Goal: Check status: Check status

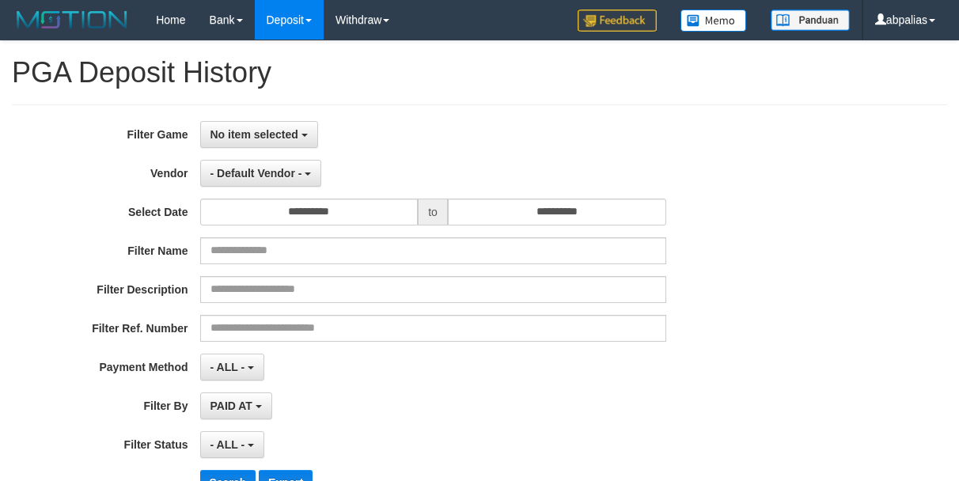
select select
select select "**"
click at [279, 136] on span "No item selected" at bounding box center [255, 134] width 88 height 13
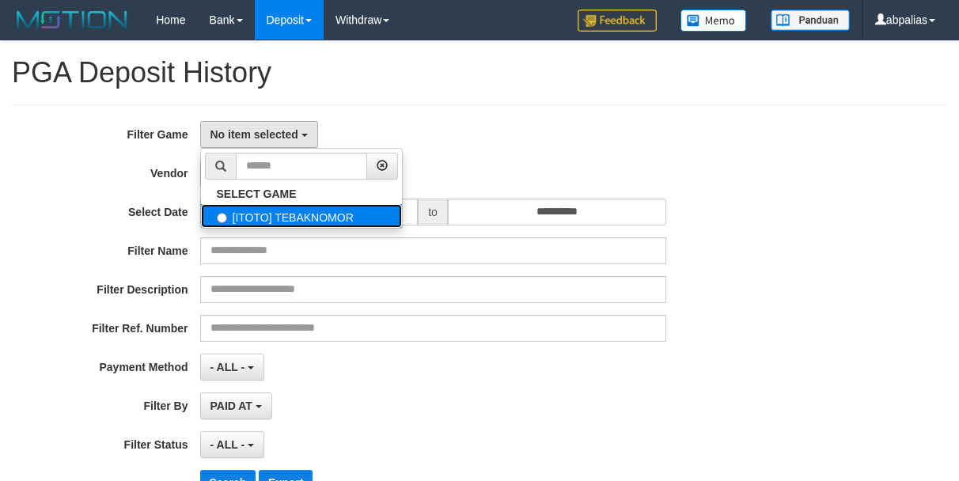
click at [275, 226] on label "[ITOTO] TEBAKNOMOR" at bounding box center [301, 216] width 201 height 24
select select "***"
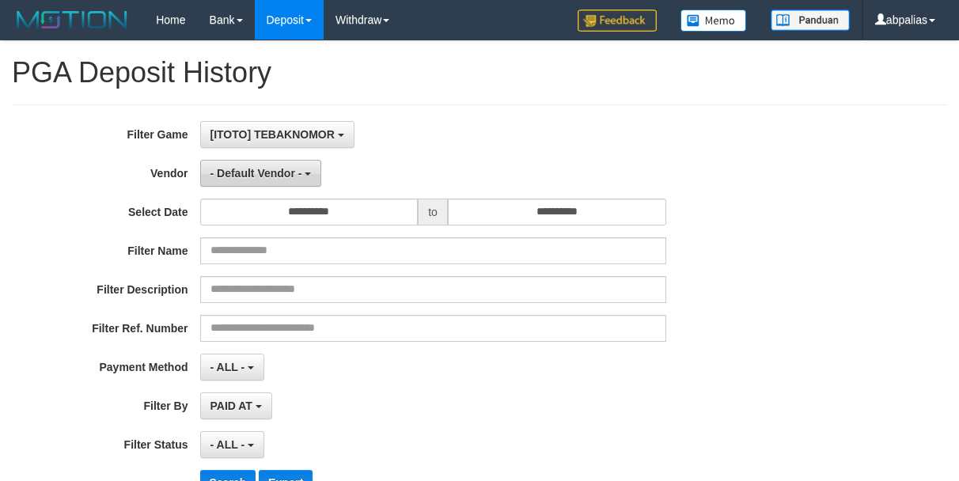
click at [274, 164] on button "- Default Vendor -" at bounding box center [261, 173] width 122 height 27
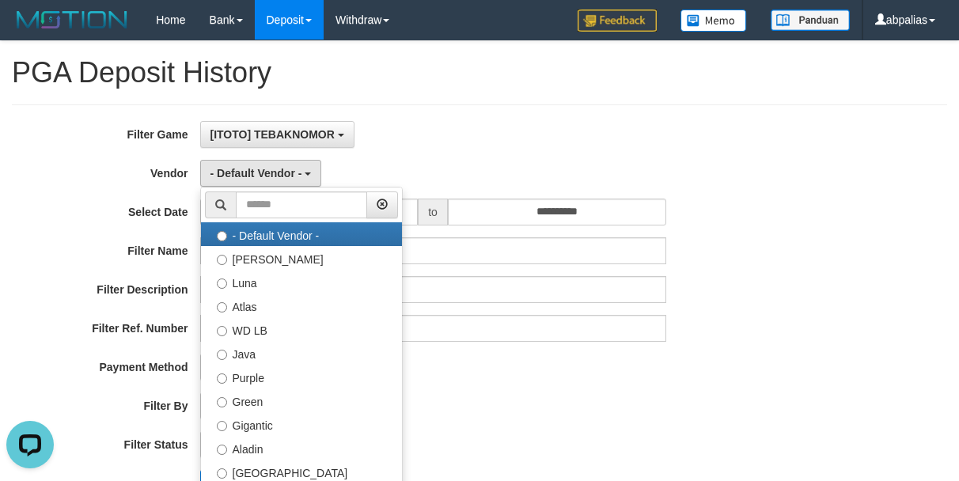
click at [454, 160] on div "- Default Vendor - - Default Vendor - [PERSON_NAME] Atlas WD LB Java Purple Gre…" at bounding box center [433, 173] width 466 height 27
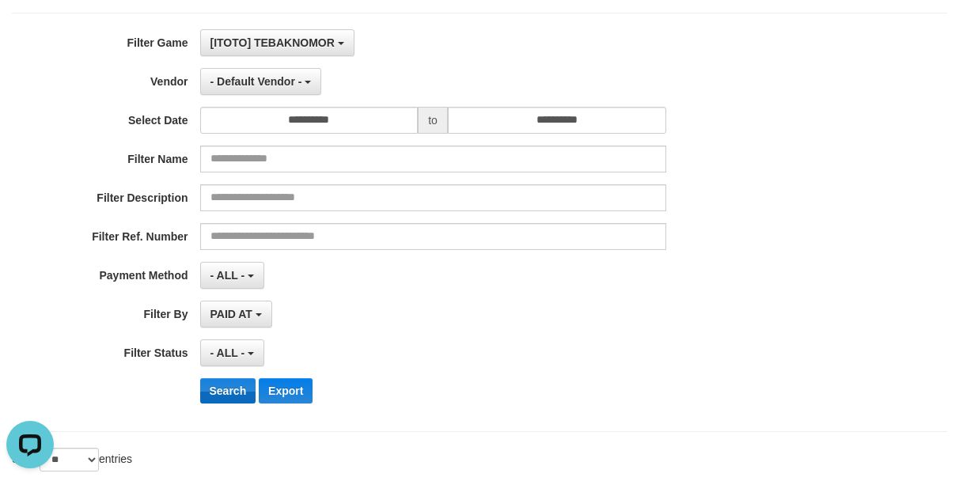
scroll to position [237, 0]
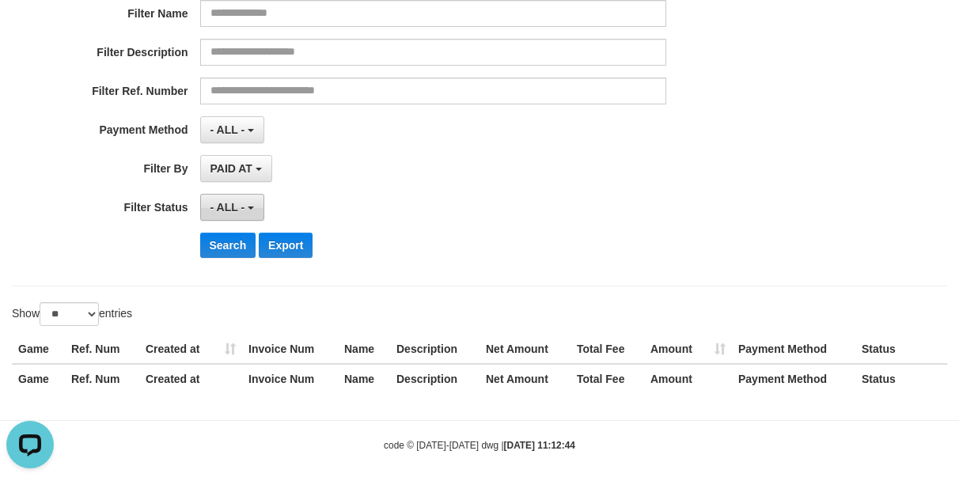
click at [231, 203] on span "- ALL -" at bounding box center [228, 207] width 35 height 13
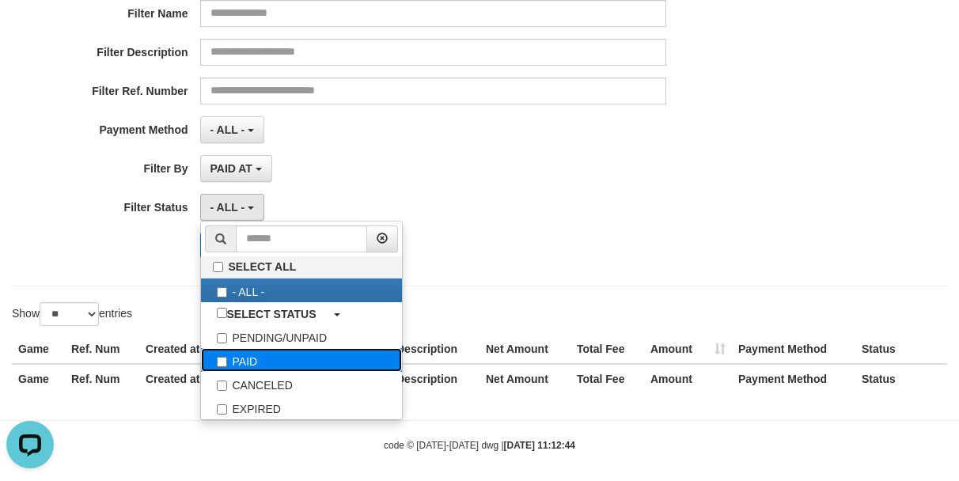
click at [246, 356] on label "PAID" at bounding box center [301, 360] width 201 height 24
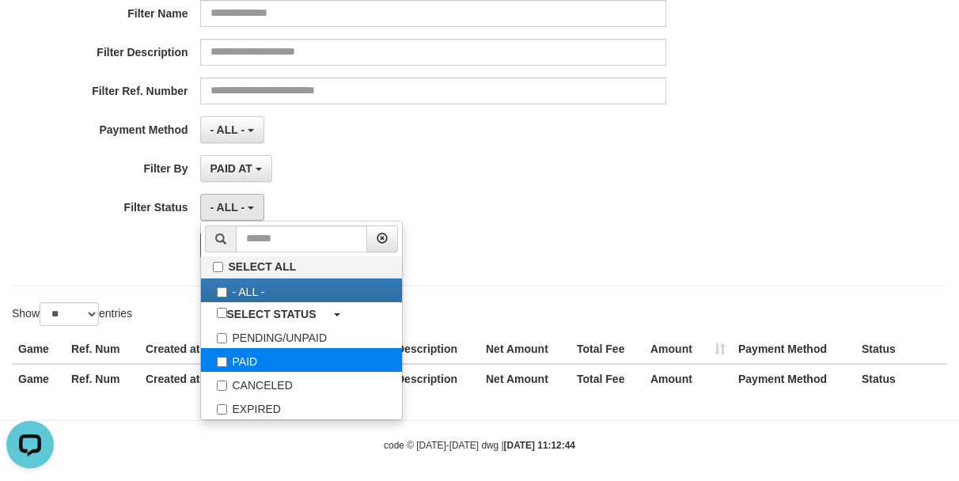
select select "*"
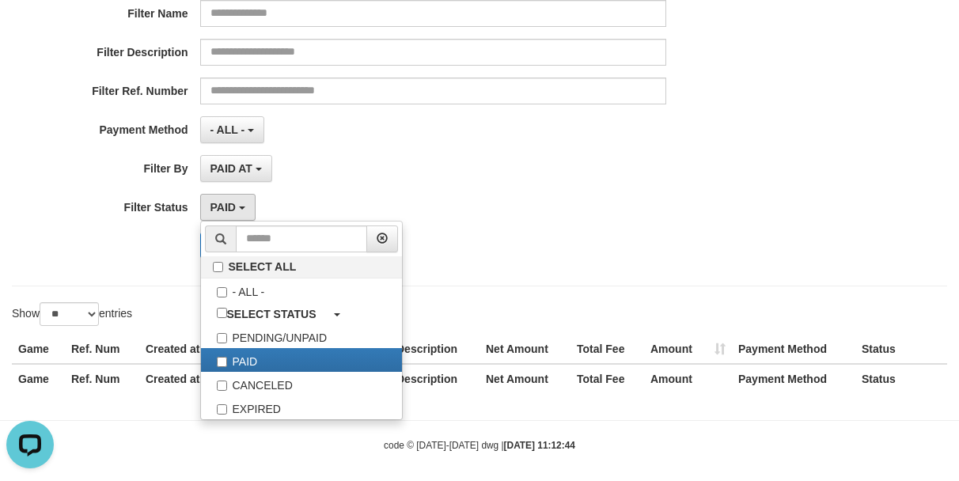
click at [326, 177] on div "PAID AT PAID AT CREATED AT" at bounding box center [433, 168] width 466 height 27
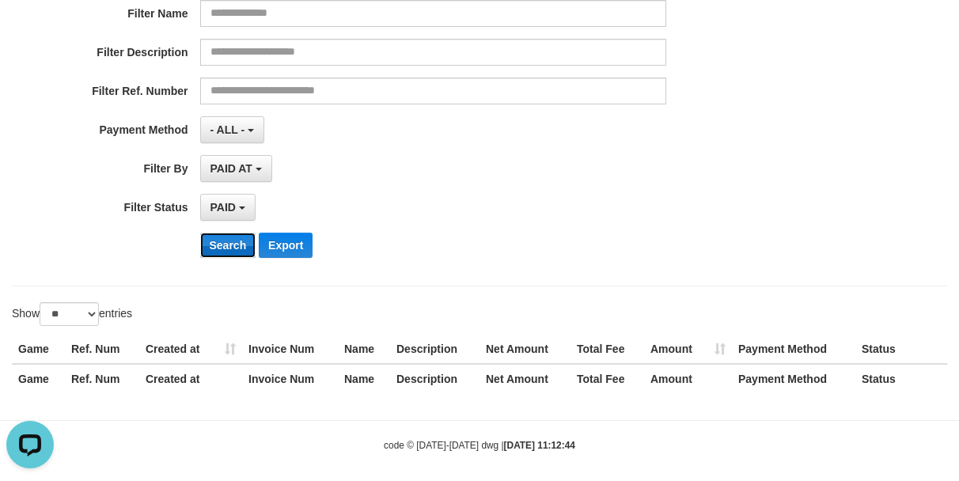
click at [220, 239] on button "Search" at bounding box center [228, 245] width 56 height 25
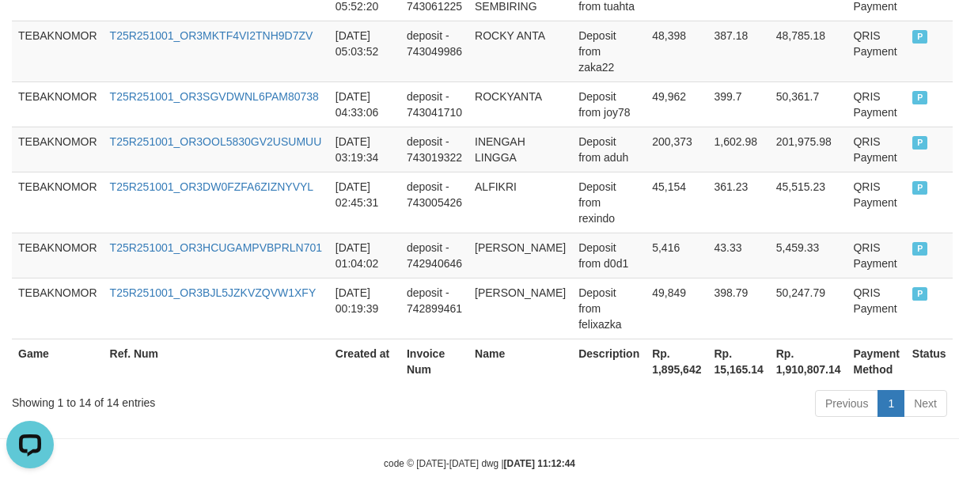
scroll to position [1114, 0]
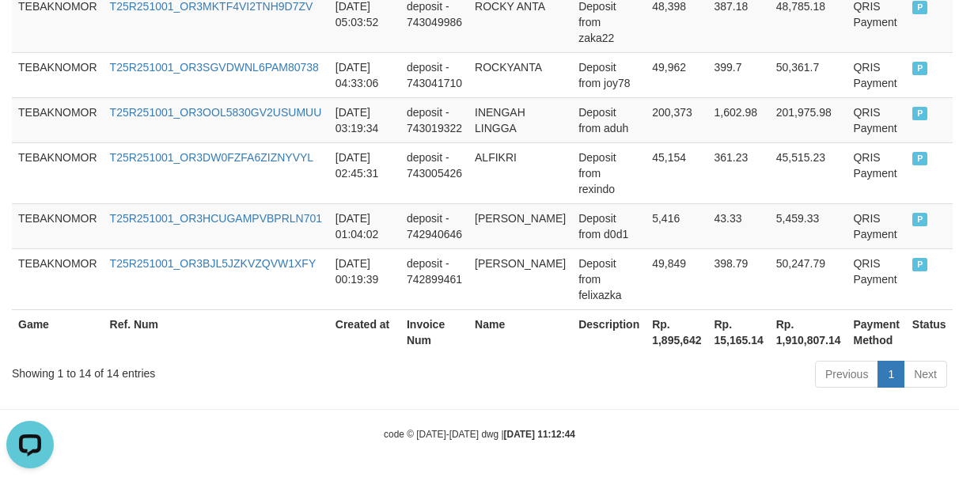
copy div "Processing..."
click at [648, 346] on th "Rp. 1,895,642" at bounding box center [677, 331] width 62 height 45
copy th "1,895,642"
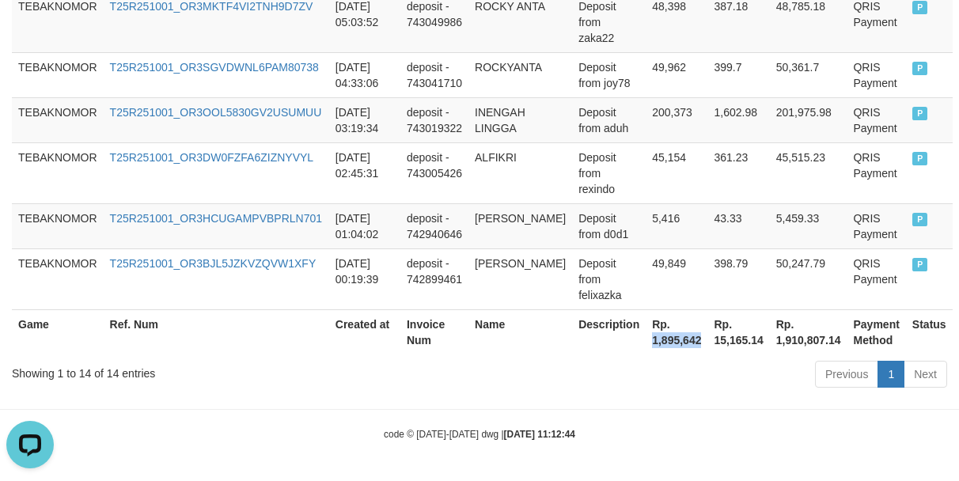
click at [648, 346] on th "Rp. 1,895,642" at bounding box center [677, 331] width 62 height 45
click at [577, 117] on td "Deposit from aduh" at bounding box center [609, 119] width 74 height 45
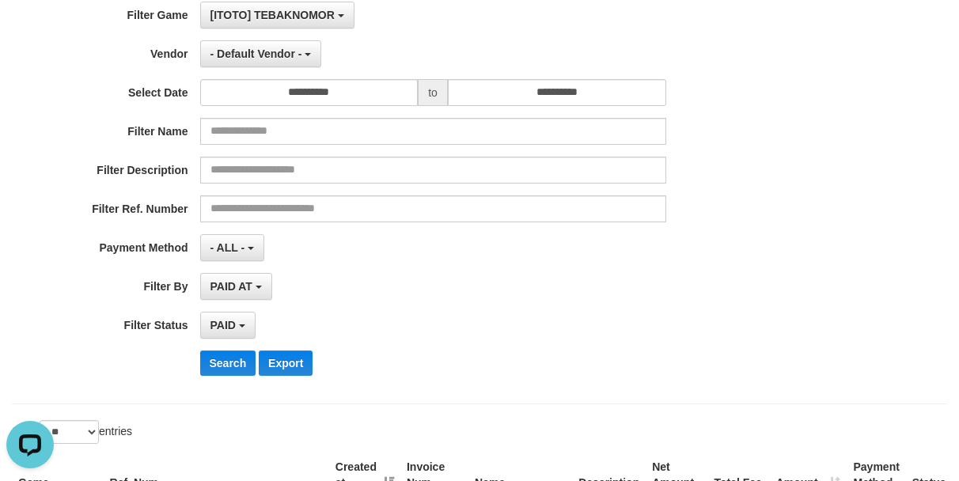
scroll to position [0, 0]
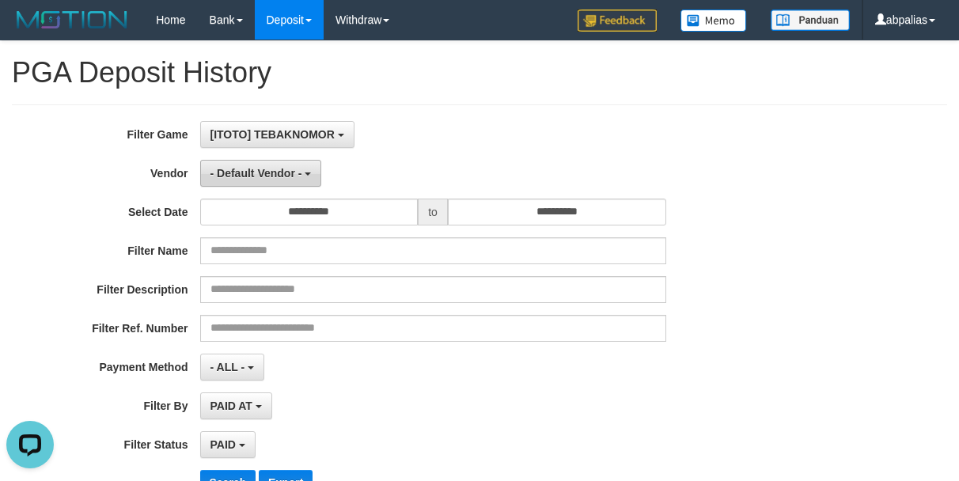
click at [237, 163] on button "- Default Vendor -" at bounding box center [261, 173] width 122 height 27
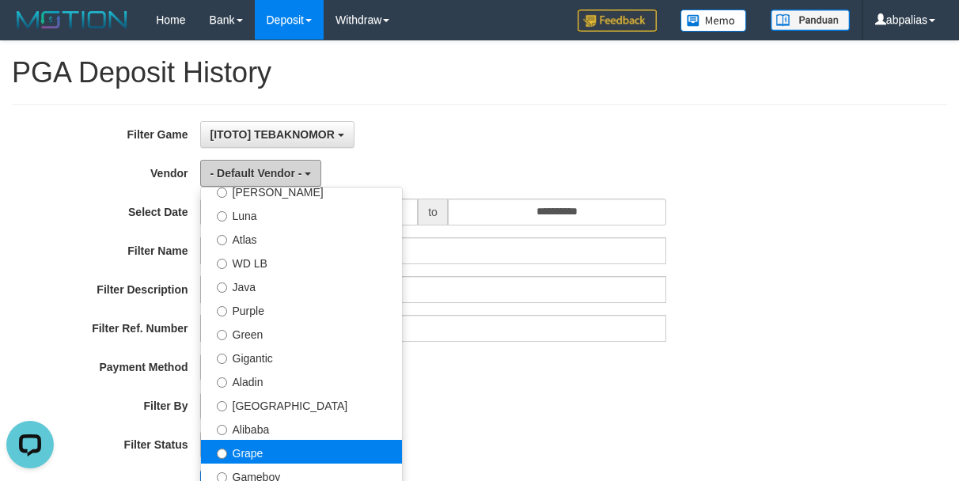
scroll to position [158, 0]
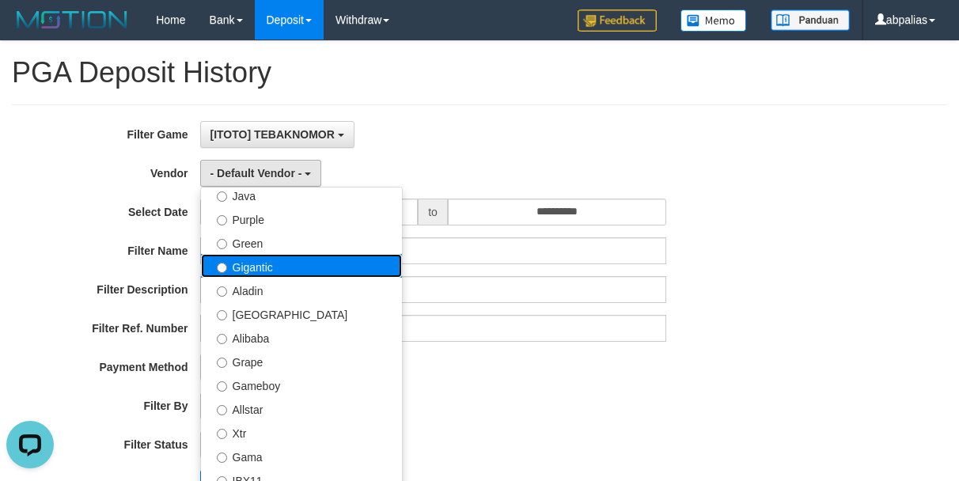
click at [258, 267] on label "Gigantic" at bounding box center [301, 266] width 201 height 24
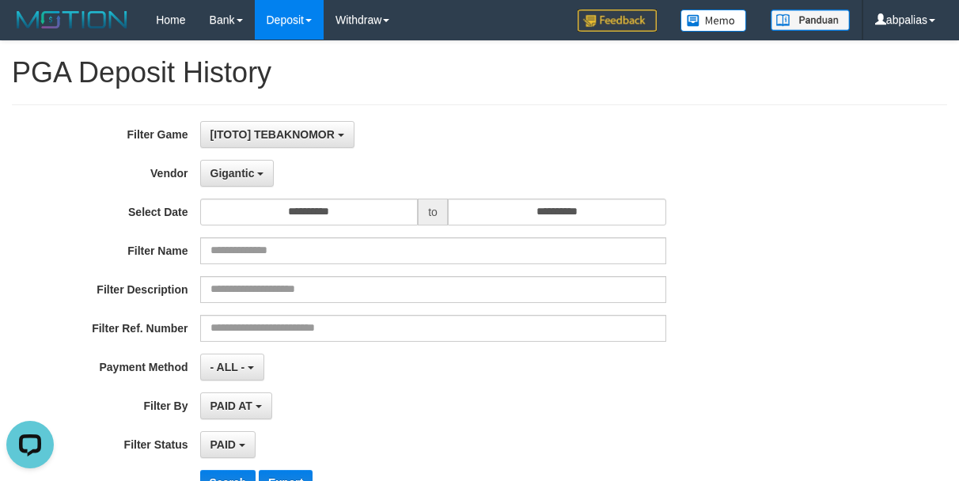
scroll to position [317, 0]
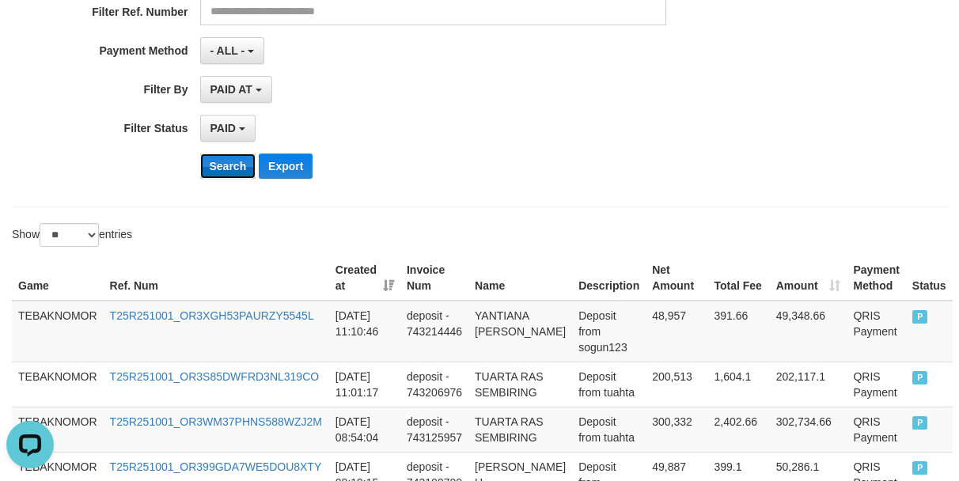
click at [222, 164] on button "Search" at bounding box center [228, 166] width 56 height 25
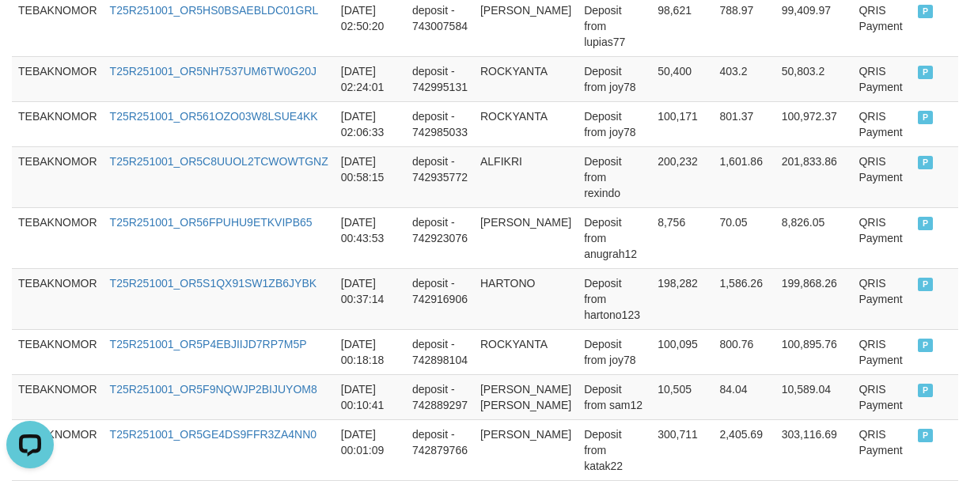
scroll to position [1188, 0]
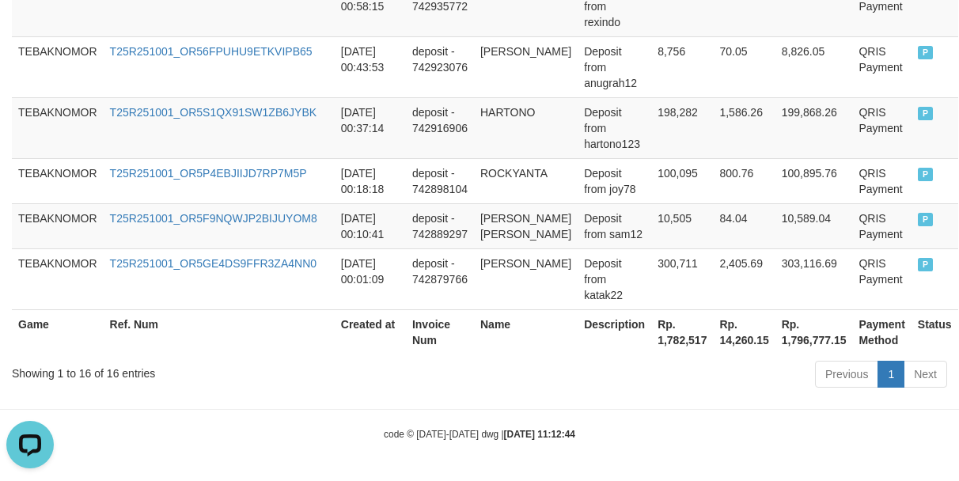
click at [664, 336] on th "Rp. 1,782,517" at bounding box center [682, 331] width 62 height 45
copy th "1,782,517"
click at [651, 211] on td "10,505" at bounding box center [682, 225] width 62 height 45
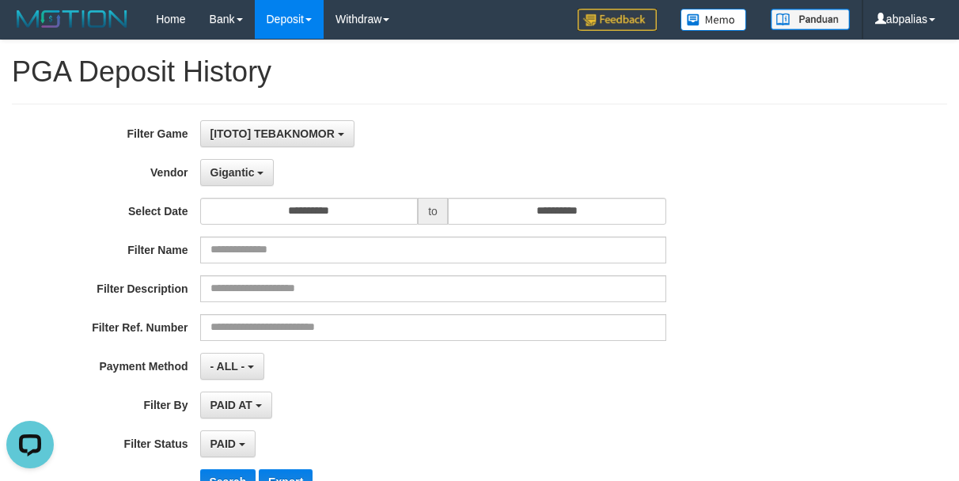
scroll to position [0, 0]
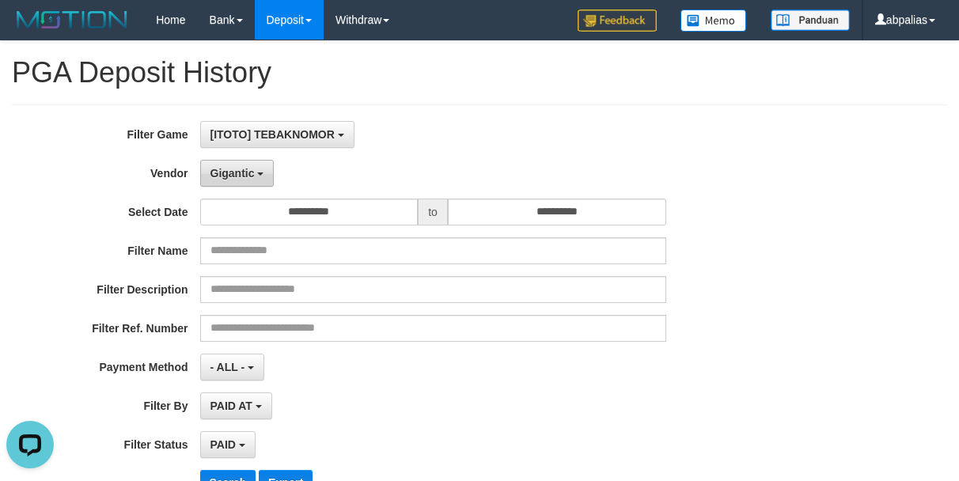
click at [256, 171] on button "Gigantic" at bounding box center [237, 173] width 74 height 27
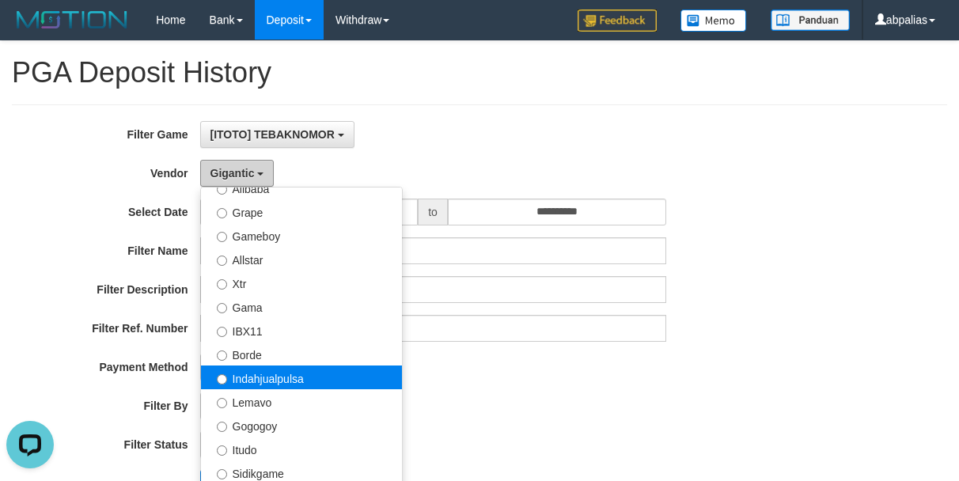
scroll to position [317, 0]
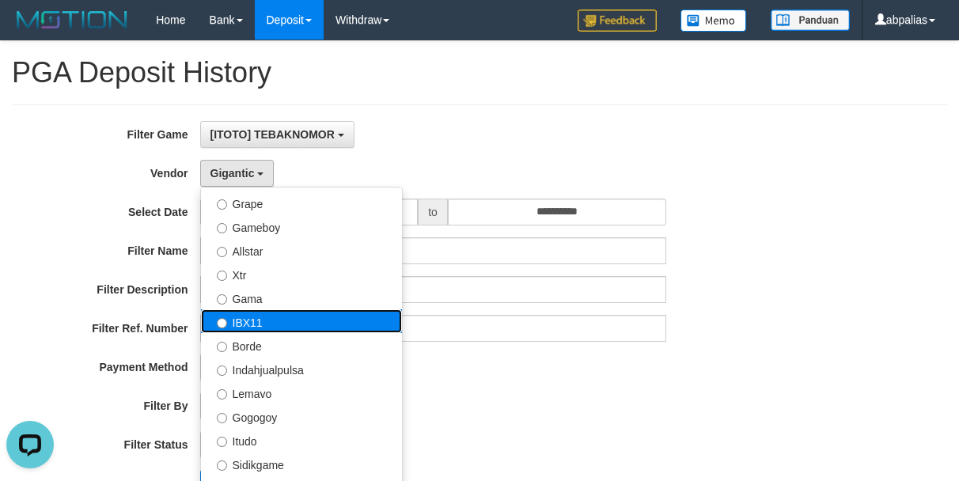
click at [247, 319] on label "IBX11" at bounding box center [301, 321] width 201 height 24
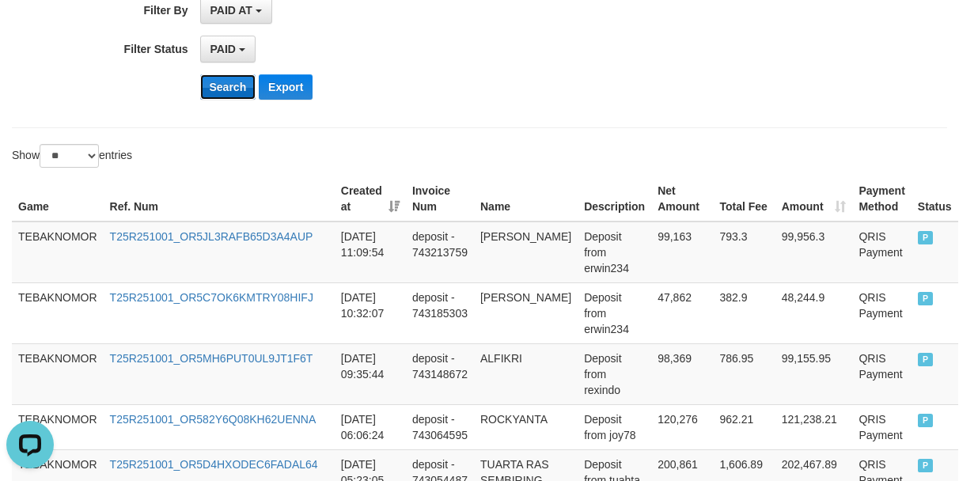
click at [207, 85] on button "Search" at bounding box center [228, 86] width 56 height 25
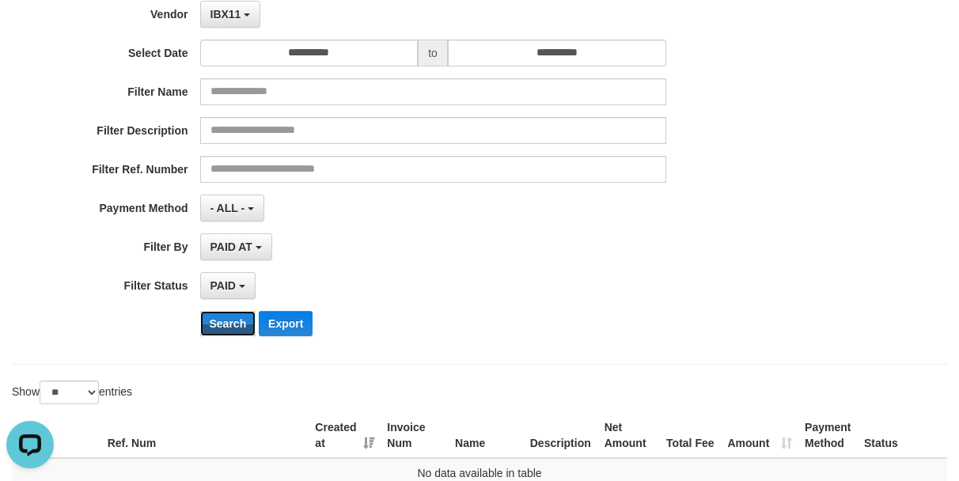
scroll to position [0, 0]
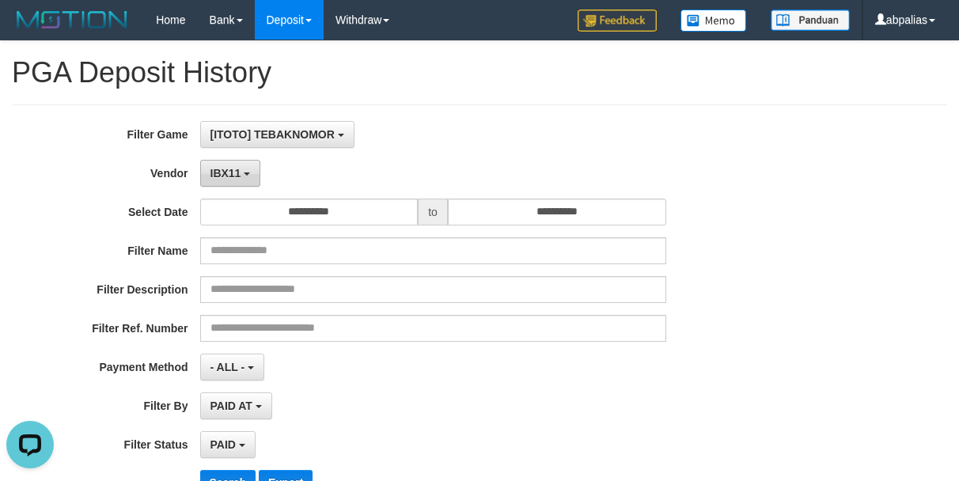
click at [232, 168] on span "IBX11" at bounding box center [226, 173] width 31 height 13
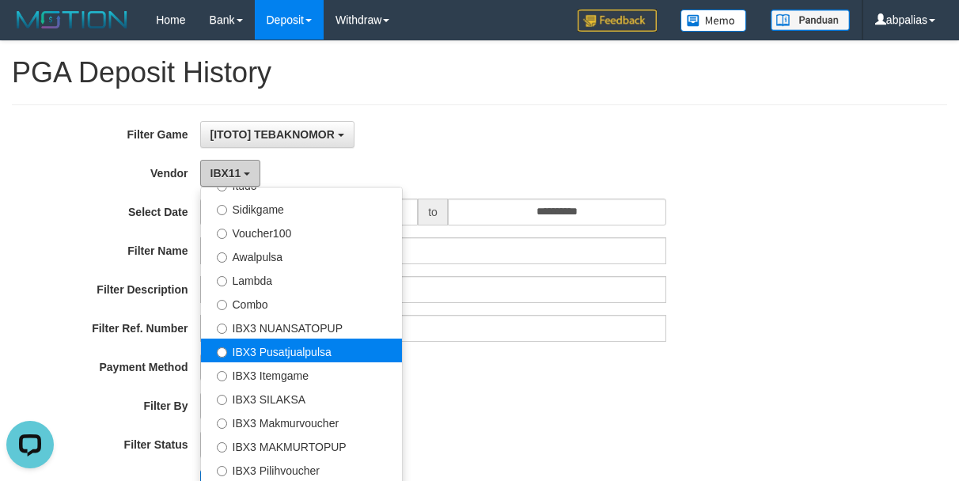
scroll to position [590, 0]
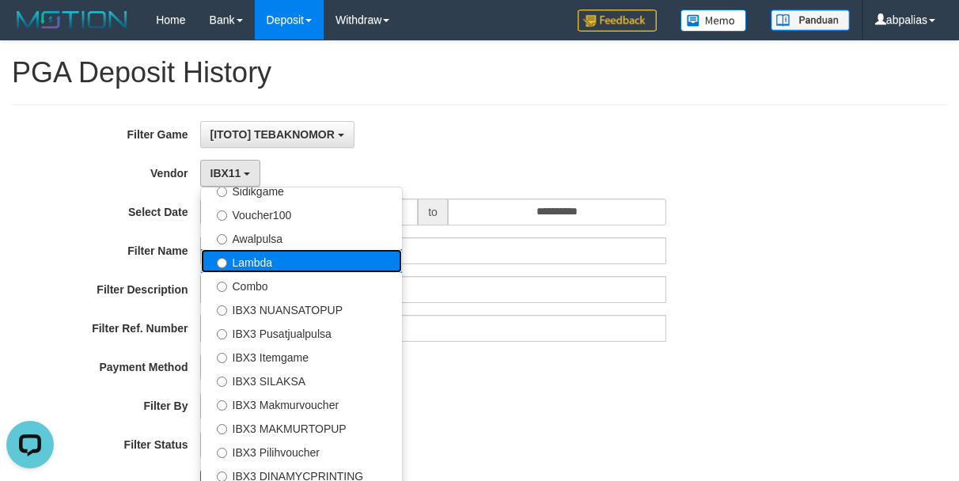
click at [259, 266] on label "Lambda" at bounding box center [301, 261] width 201 height 24
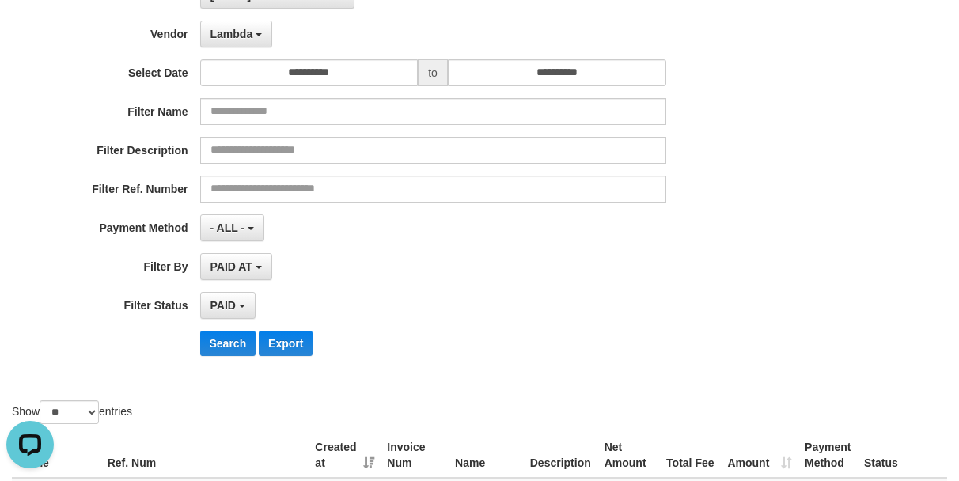
scroll to position [317, 0]
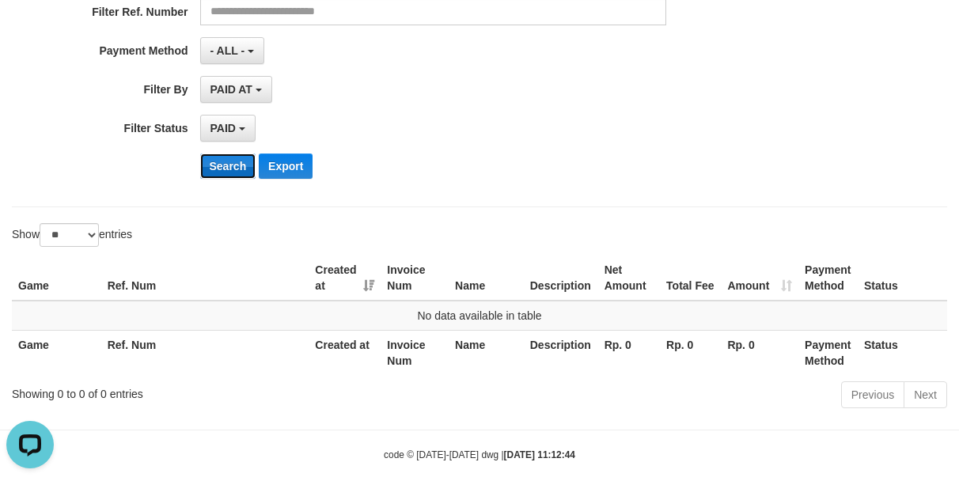
click at [211, 163] on button "Search" at bounding box center [228, 166] width 56 height 25
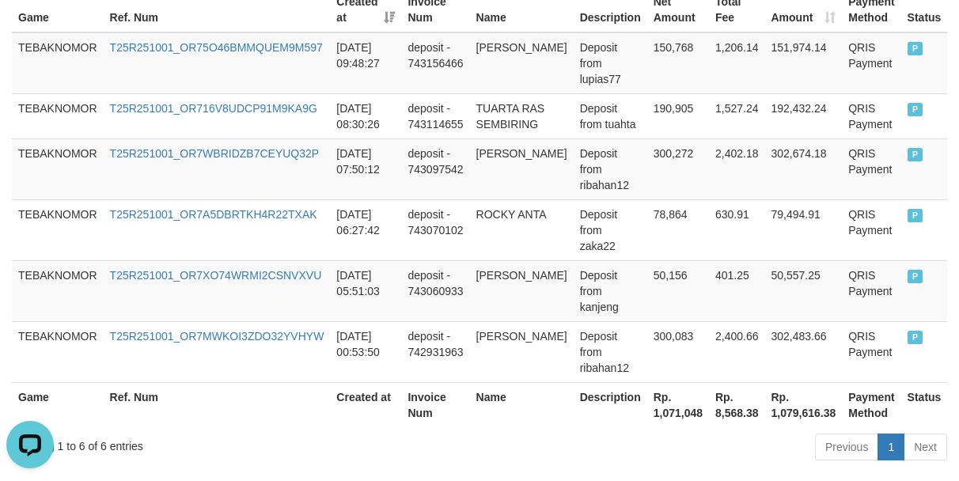
scroll to position [658, 0]
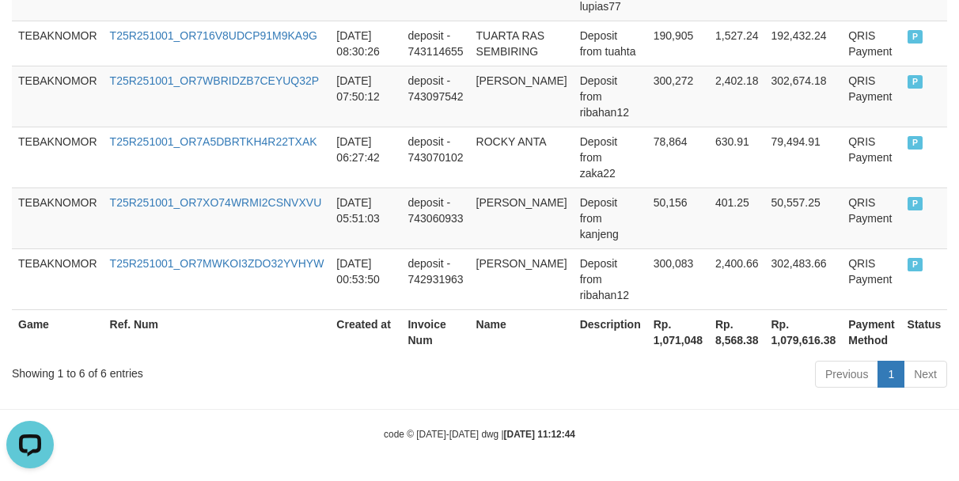
click at [658, 337] on th "Rp. 1,071,048" at bounding box center [678, 331] width 62 height 45
copy th "1,071,048"
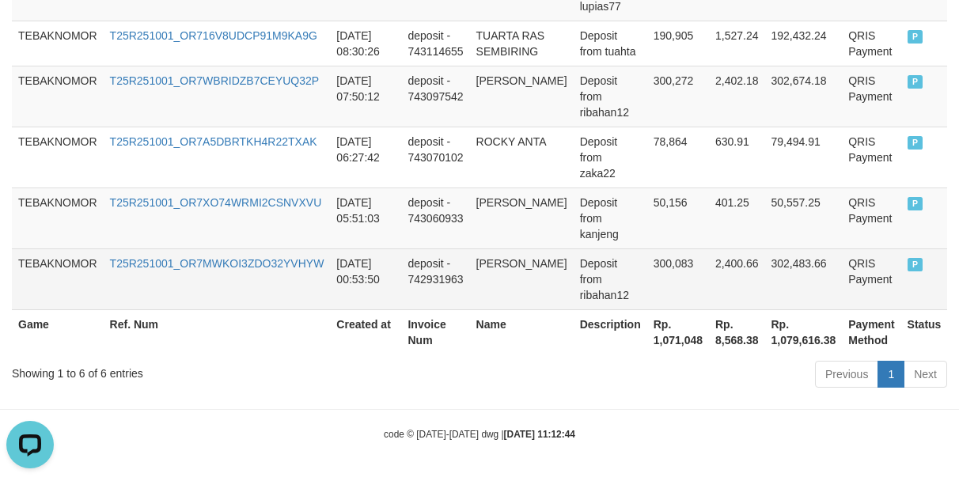
click at [574, 256] on td "Deposit from ribahan12" at bounding box center [611, 279] width 74 height 61
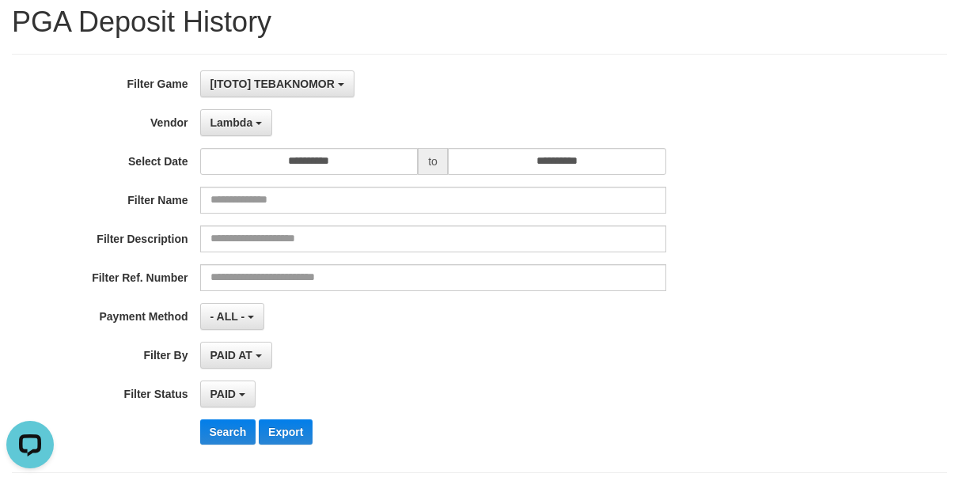
scroll to position [0, 0]
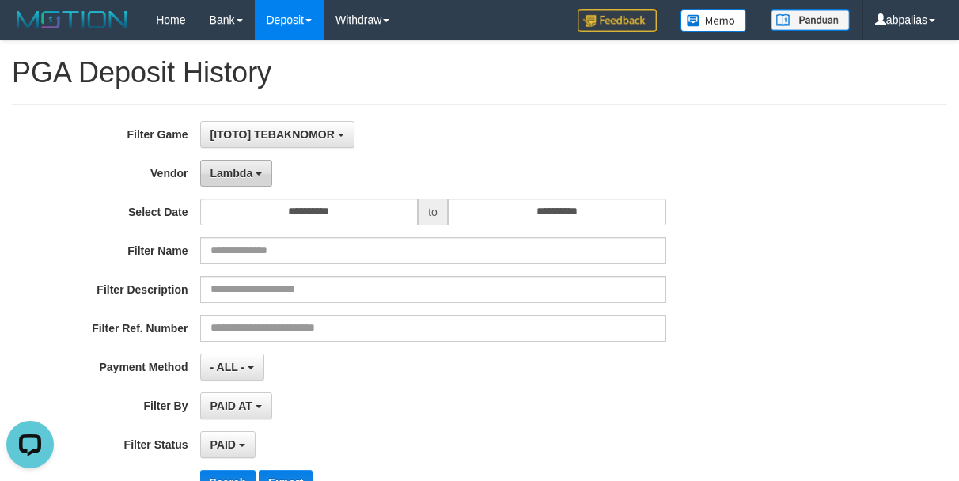
click at [244, 160] on button "Lambda" at bounding box center [236, 173] width 73 height 27
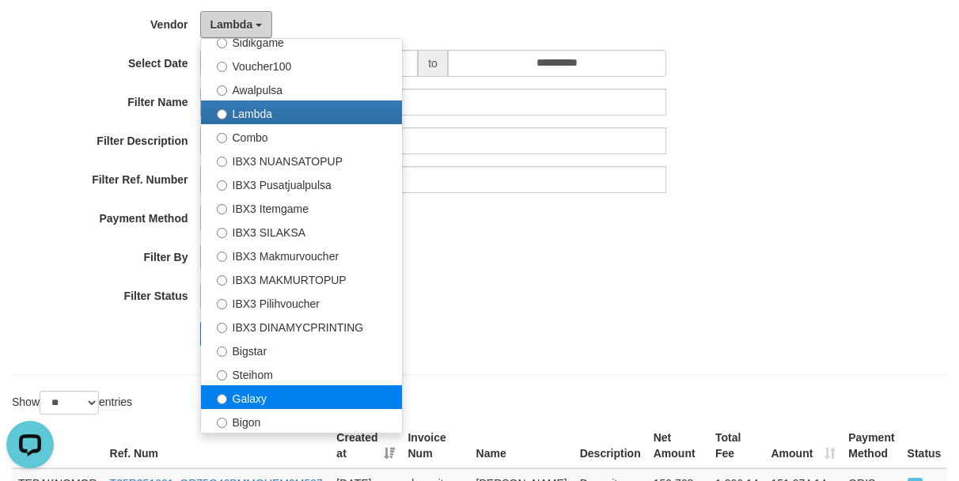
scroll to position [158, 0]
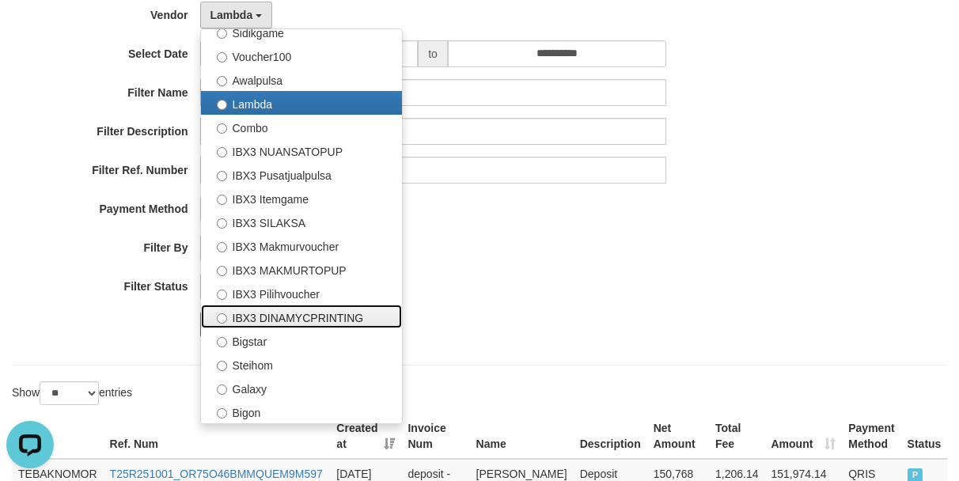
drag, startPoint x: 279, startPoint y: 316, endPoint x: 261, endPoint y: 286, distance: 35.2
click at [279, 316] on label "IBX3 DINAMYCPRINTING" at bounding box center [301, 317] width 201 height 24
select select "**********"
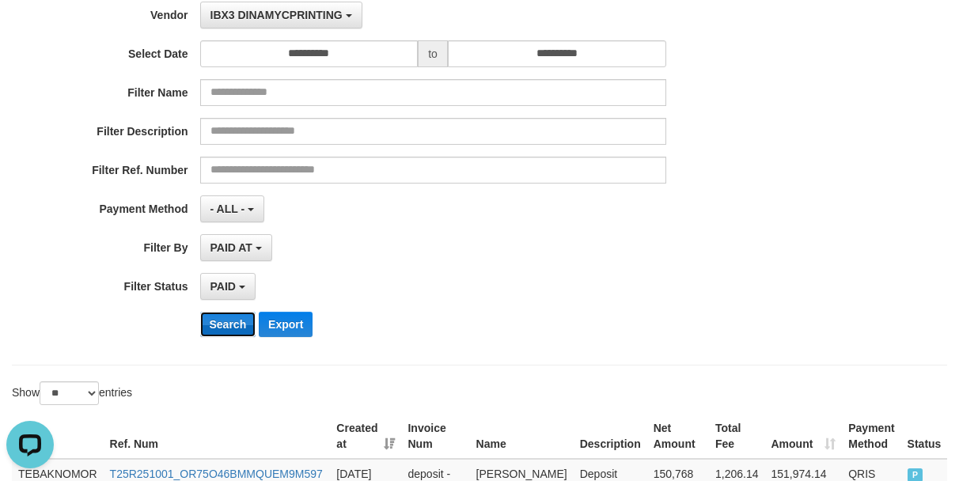
click at [206, 319] on button "Search" at bounding box center [228, 324] width 56 height 25
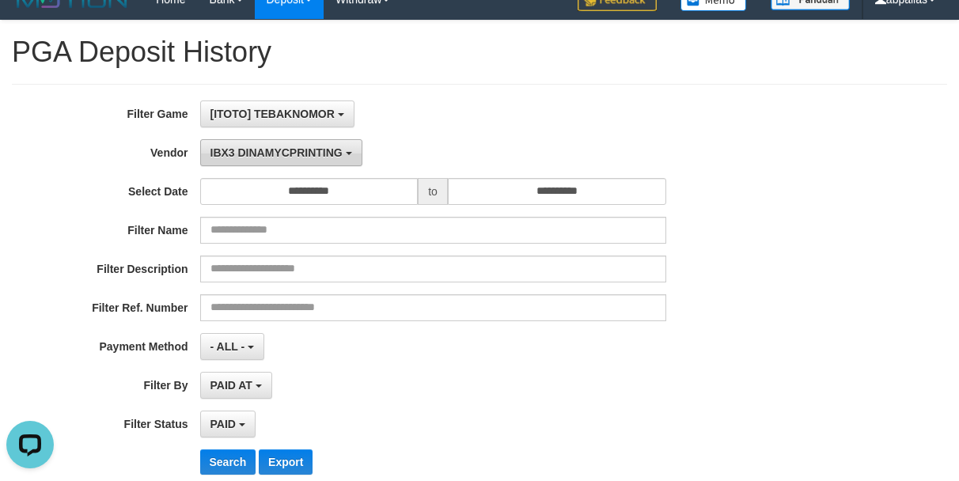
click at [237, 157] on span "IBX3 DINAMYCPRINTING" at bounding box center [277, 152] width 132 height 13
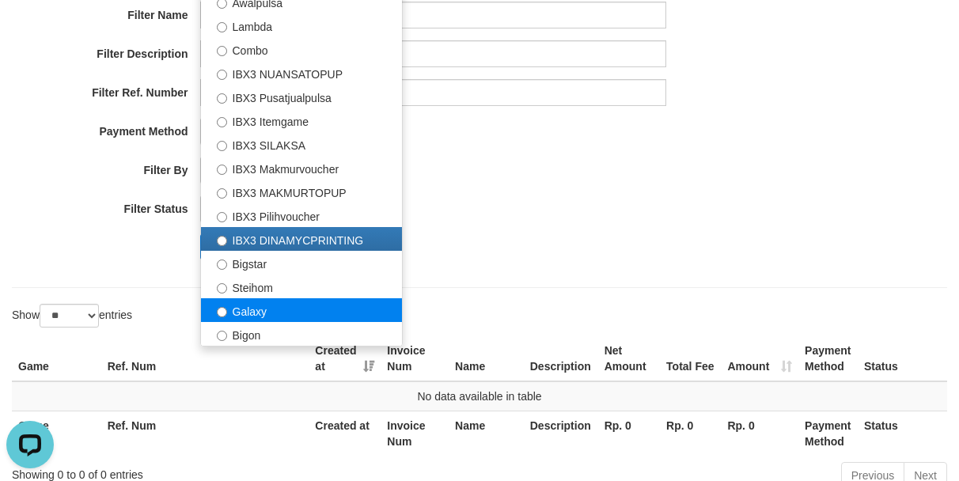
scroll to position [258, 0]
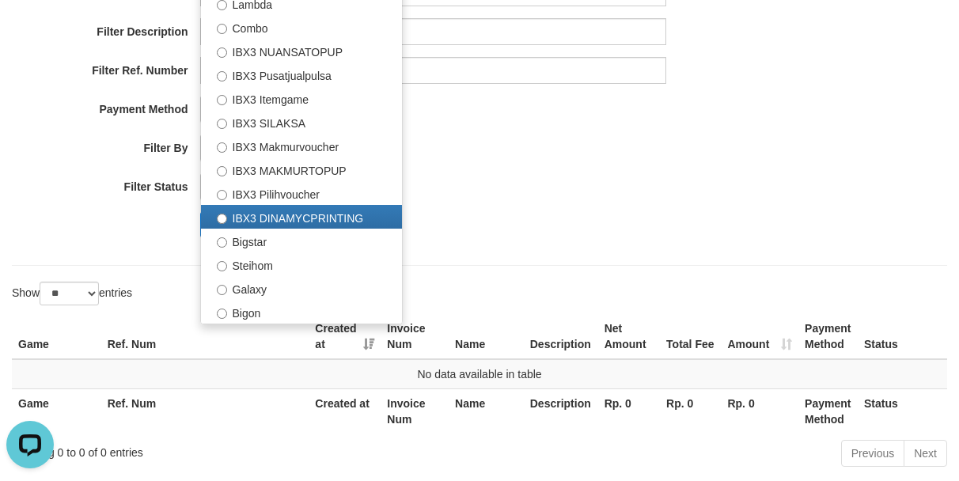
drag, startPoint x: 628, startPoint y: 235, endPoint x: 291, endPoint y: 222, distance: 336.6
click at [589, 229] on div "Search Export" at bounding box center [500, 224] width 600 height 25
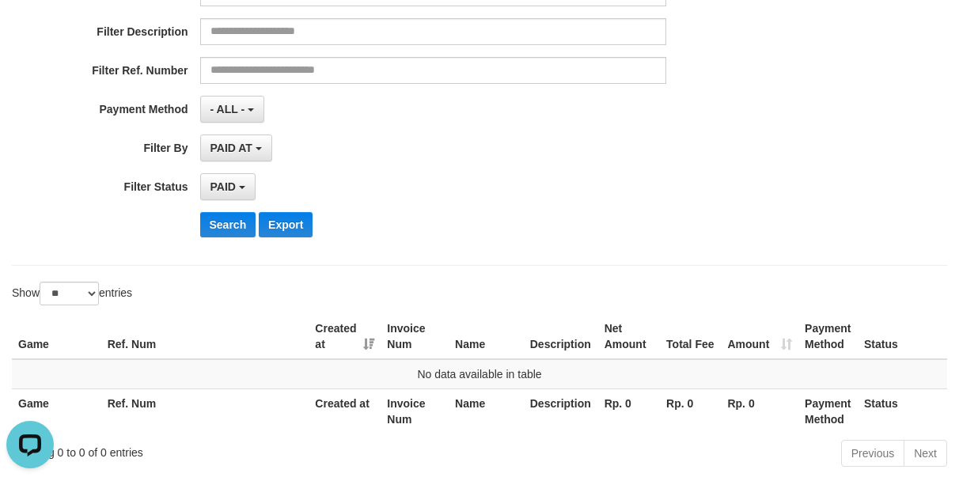
click at [709, 240] on div "**********" at bounding box center [399, 56] width 799 height 386
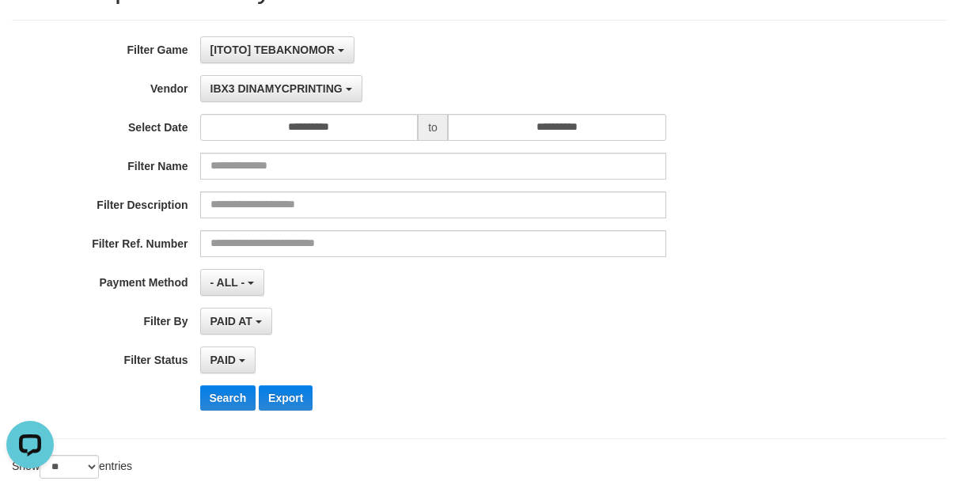
scroll to position [0, 0]
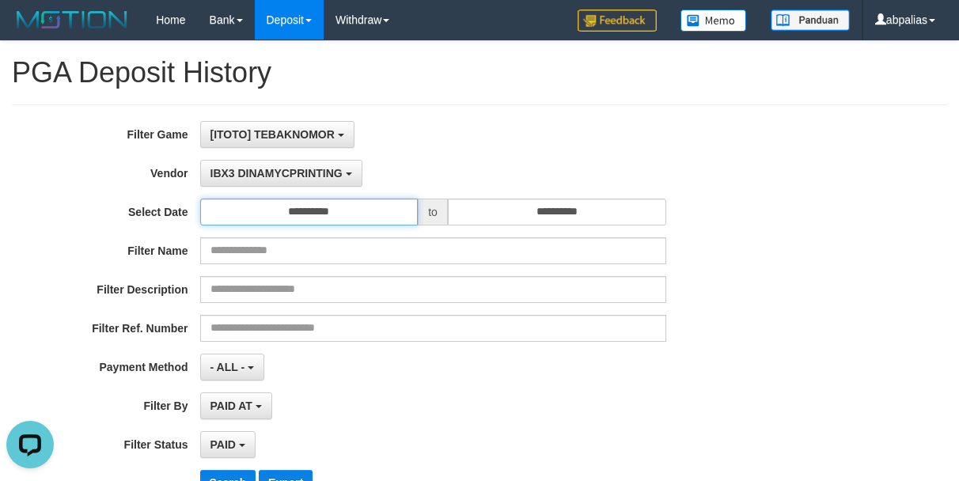
click at [347, 206] on input "**********" at bounding box center [309, 212] width 218 height 27
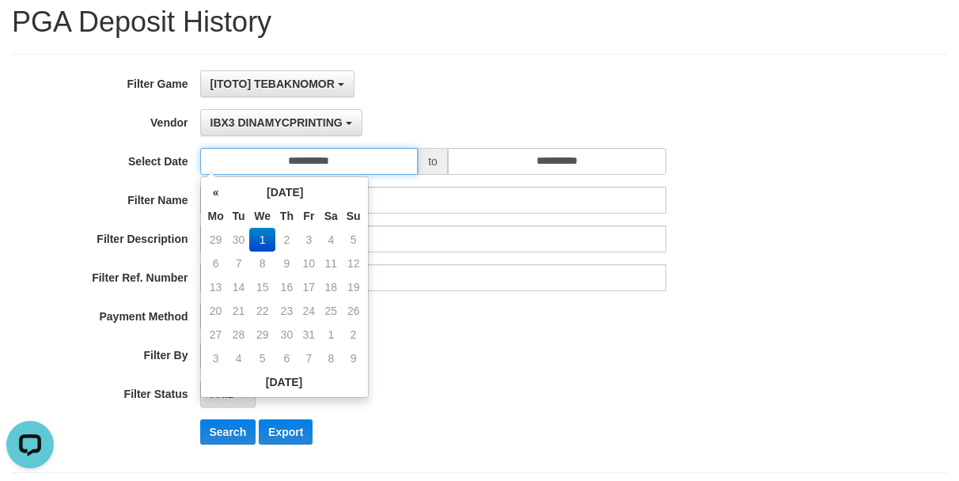
scroll to position [79, 0]
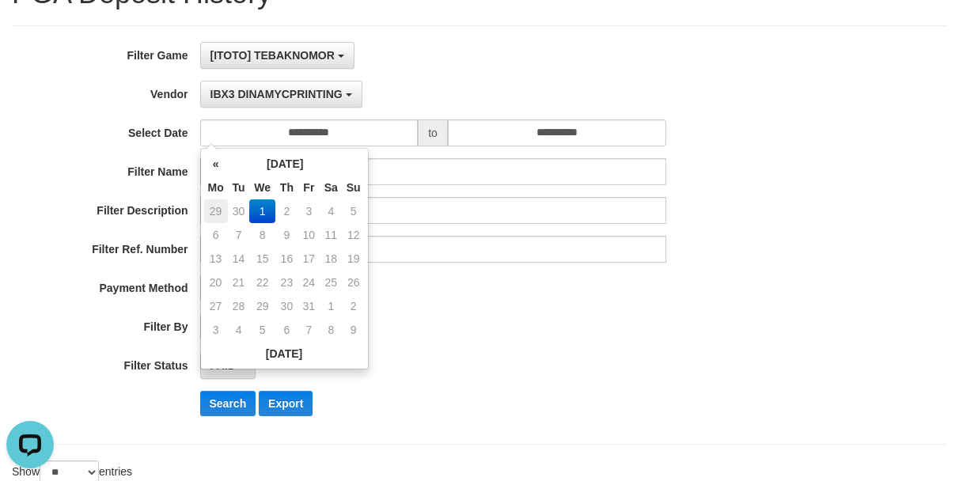
click at [218, 209] on td "29" at bounding box center [216, 211] width 24 height 24
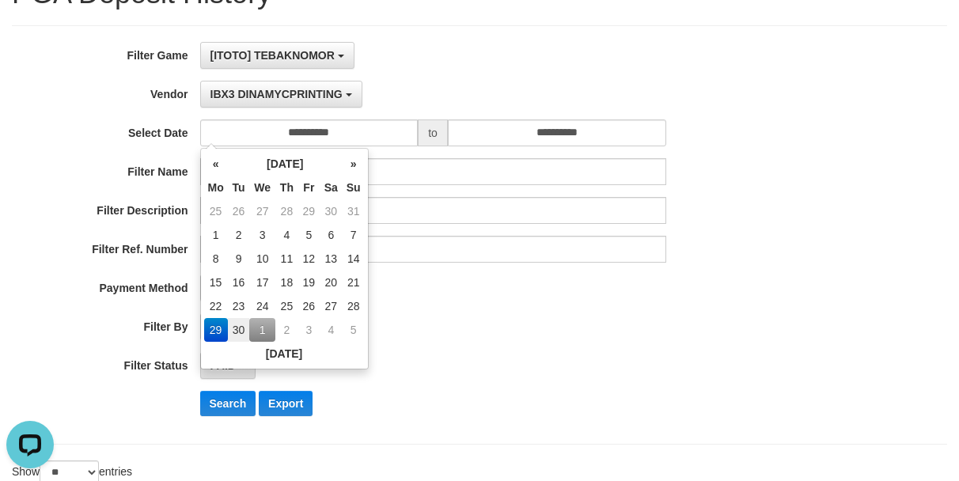
click at [745, 184] on div "Filter Name" at bounding box center [399, 171] width 799 height 27
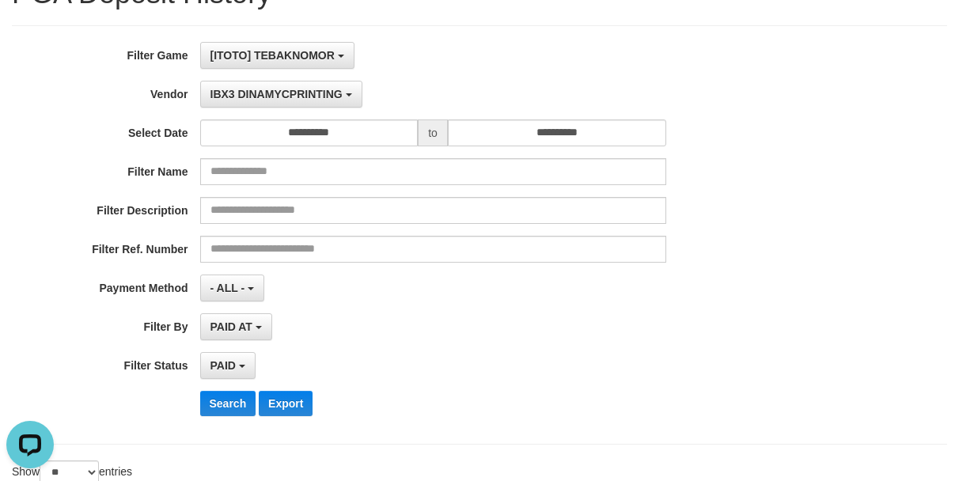
click at [689, 168] on div "Filter Name" at bounding box center [399, 171] width 799 height 27
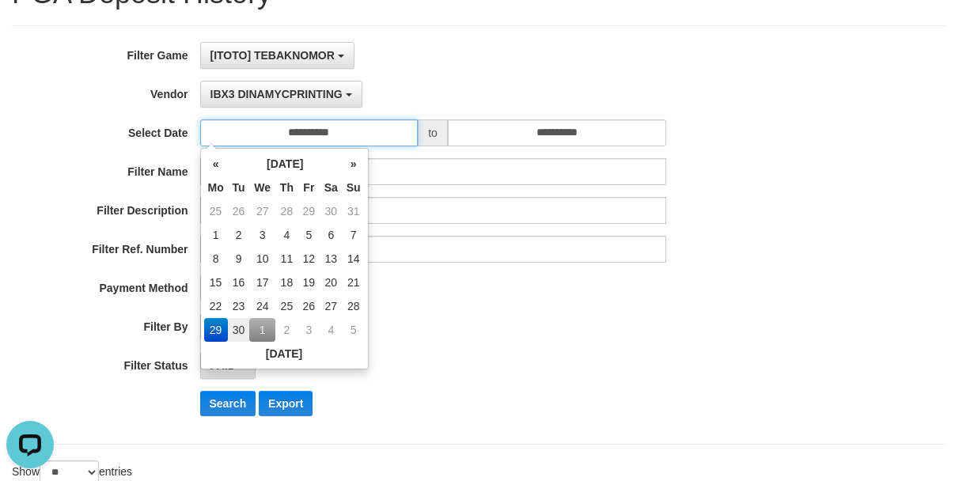
click at [280, 129] on input "**********" at bounding box center [309, 133] width 218 height 27
click at [222, 305] on td "22" at bounding box center [216, 306] width 24 height 24
type input "**********"
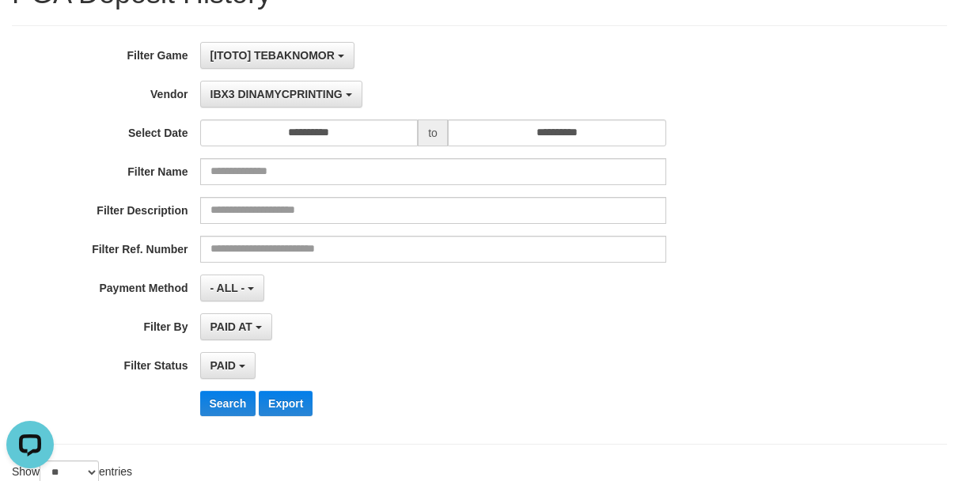
click at [765, 231] on div "**********" at bounding box center [399, 235] width 799 height 386
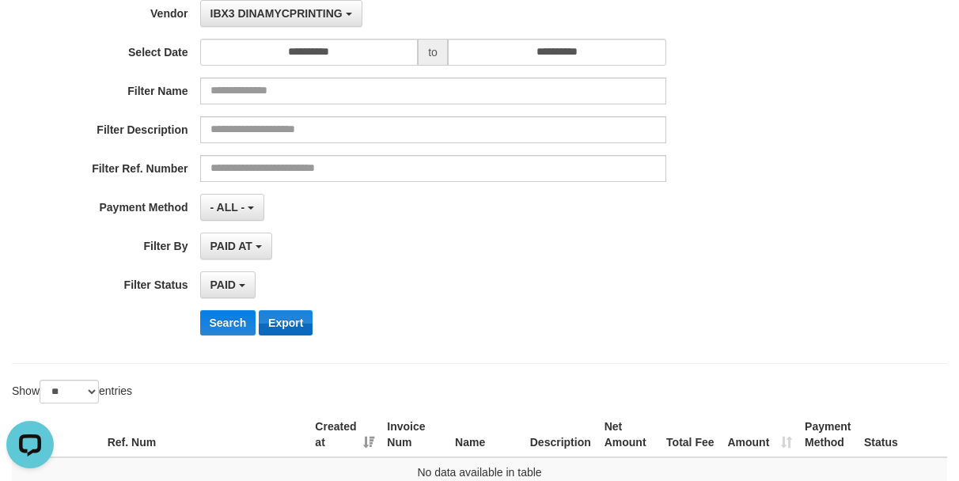
scroll to position [237, 0]
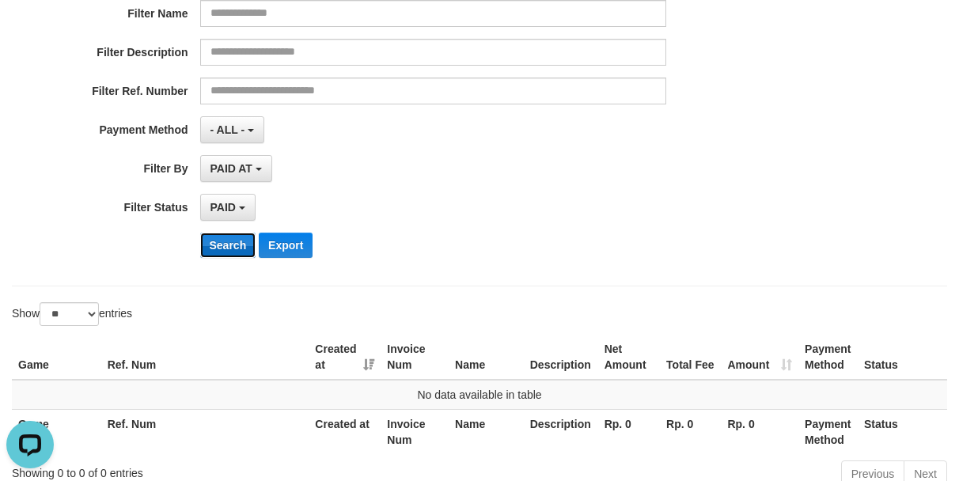
click at [222, 243] on button "Search" at bounding box center [228, 245] width 56 height 25
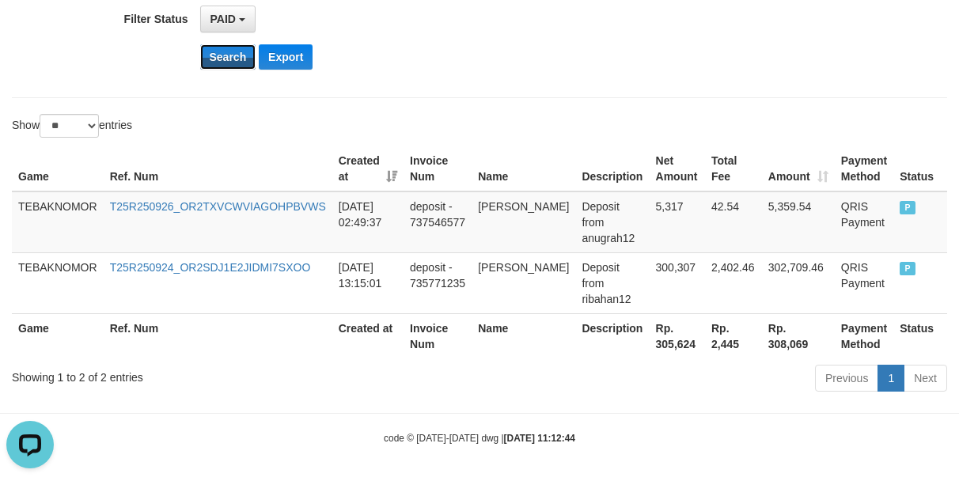
scroll to position [430, 0]
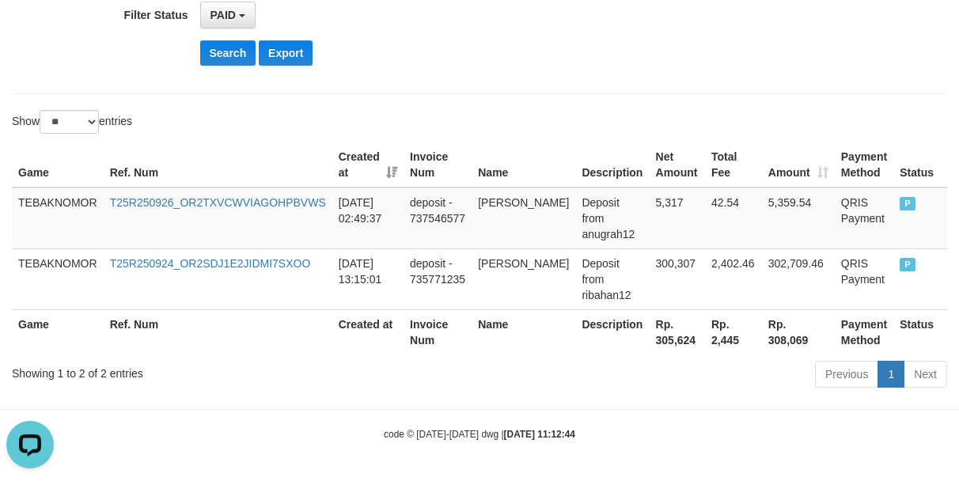
click at [650, 340] on th "Rp. 305,624" at bounding box center [677, 331] width 55 height 45
click at [650, 339] on th "Rp. 305,624" at bounding box center [677, 331] width 55 height 45
copy th "305,624"
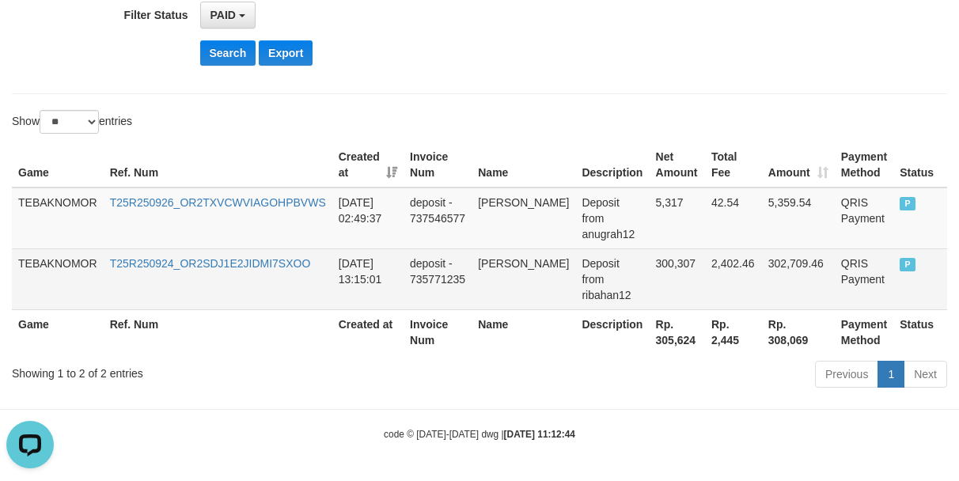
click at [522, 283] on td "[PERSON_NAME]" at bounding box center [524, 279] width 104 height 61
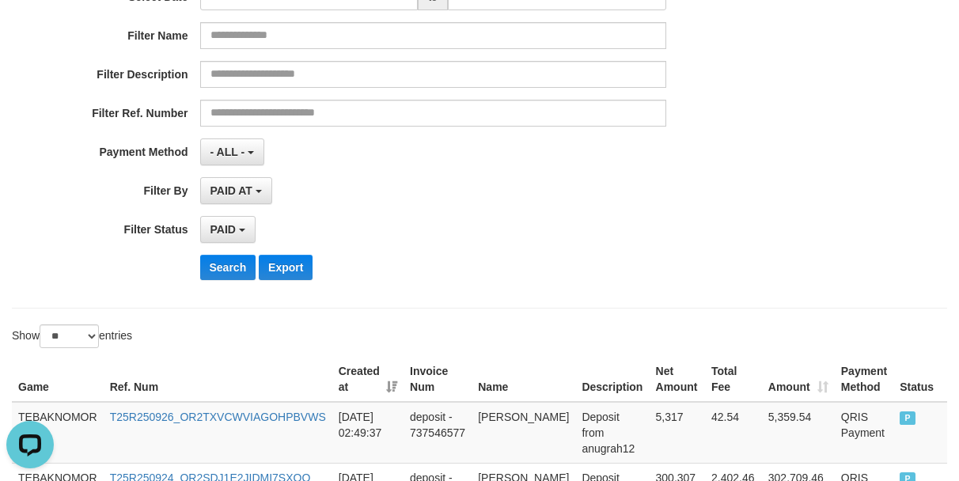
scroll to position [0, 0]
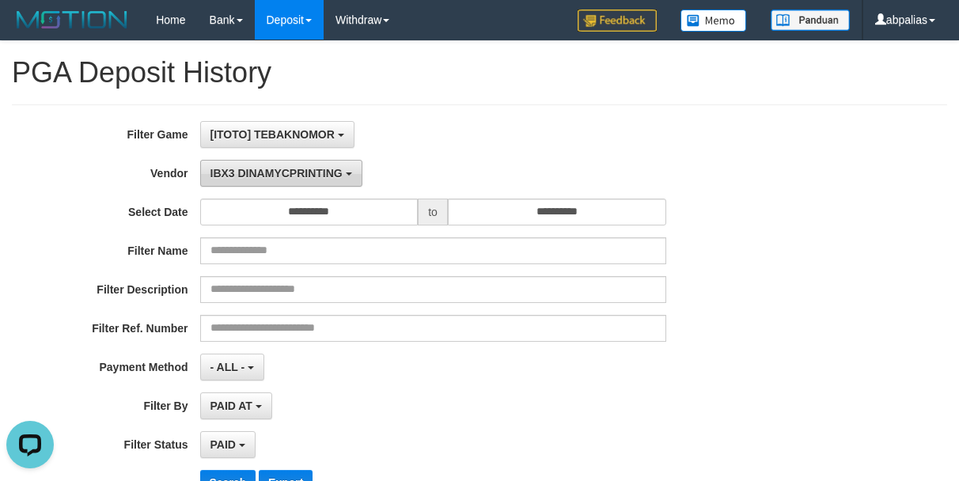
click at [297, 167] on span "IBX3 DINAMYCPRINTING" at bounding box center [277, 173] width 132 height 13
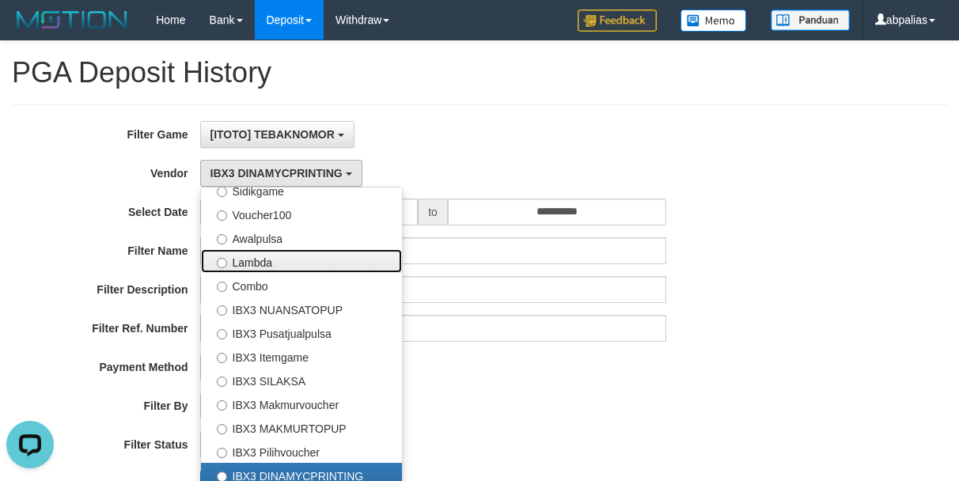
click at [259, 263] on label "Lambda" at bounding box center [301, 261] width 201 height 24
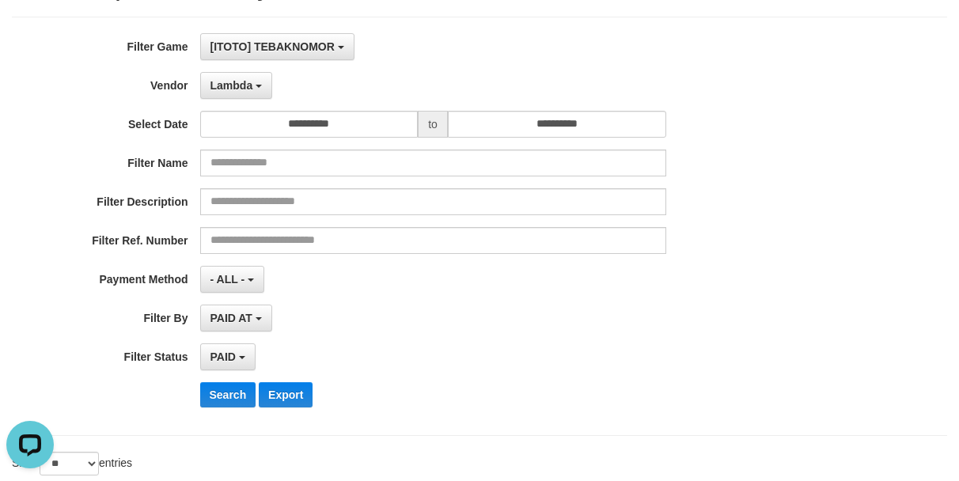
scroll to position [237, 0]
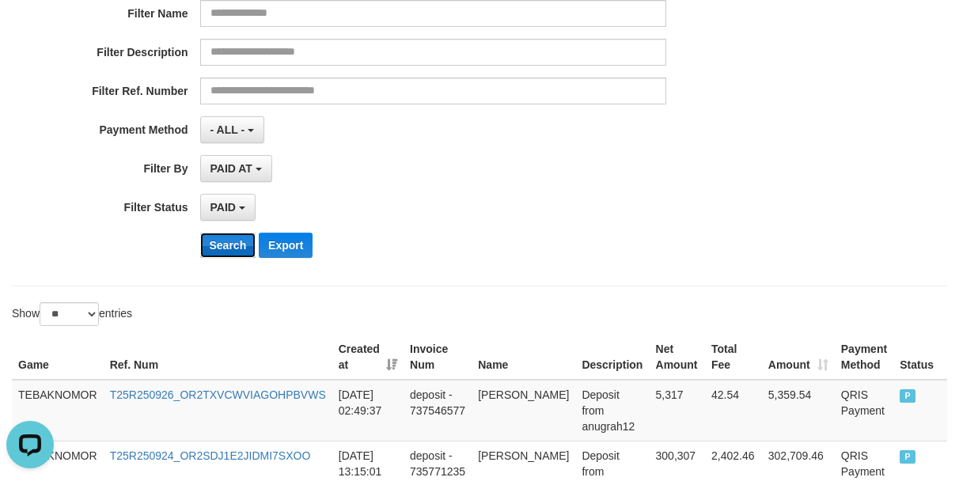
click at [211, 245] on button "Search" at bounding box center [228, 245] width 56 height 25
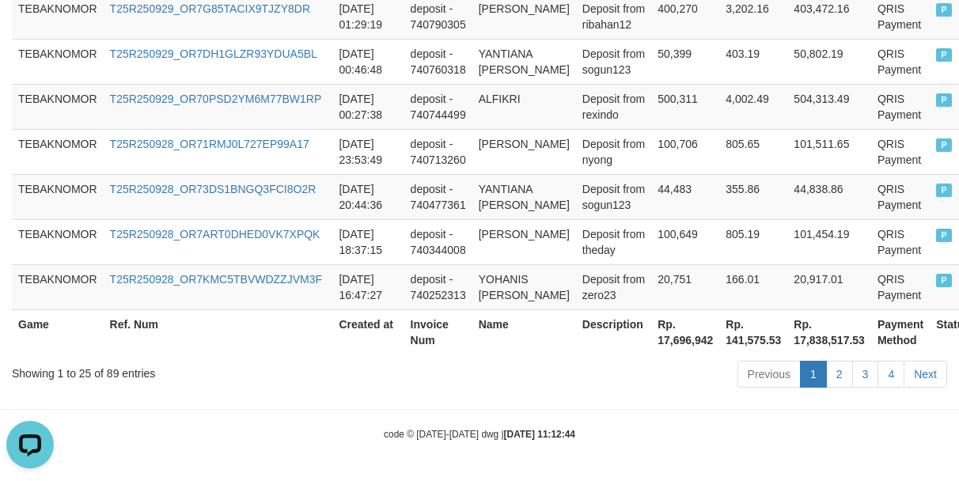
scroll to position [1515, 0]
click at [660, 334] on th "Rp. 17,696,942" at bounding box center [685, 331] width 68 height 45
copy th "17,696,942"
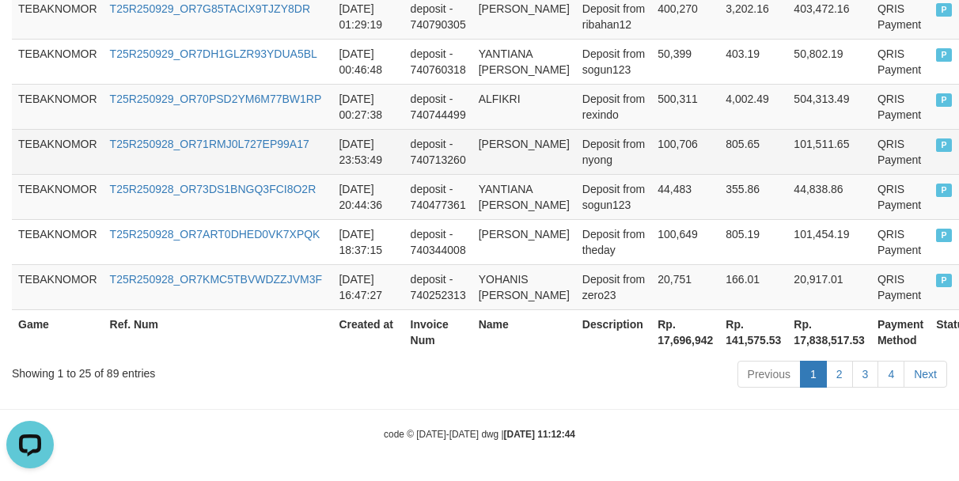
click at [470, 129] on td "deposit - 740713260" at bounding box center [438, 151] width 68 height 45
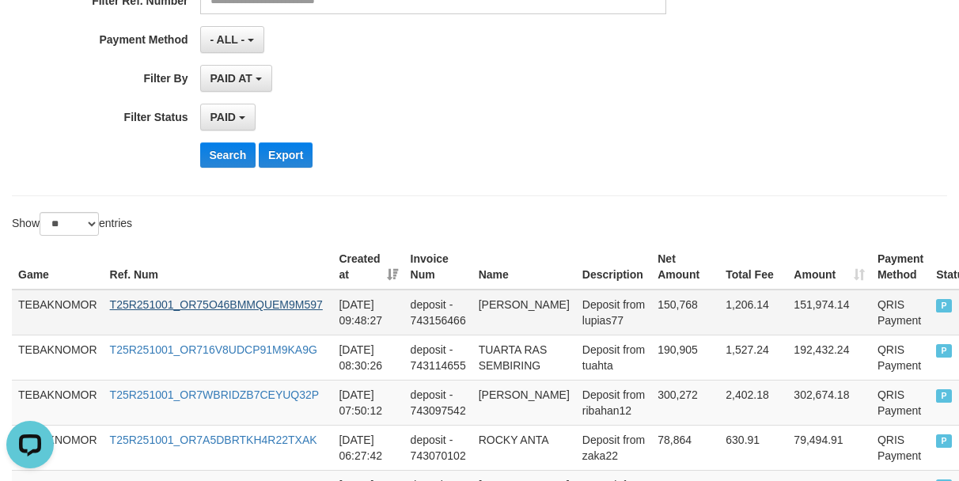
scroll to position [0, 0]
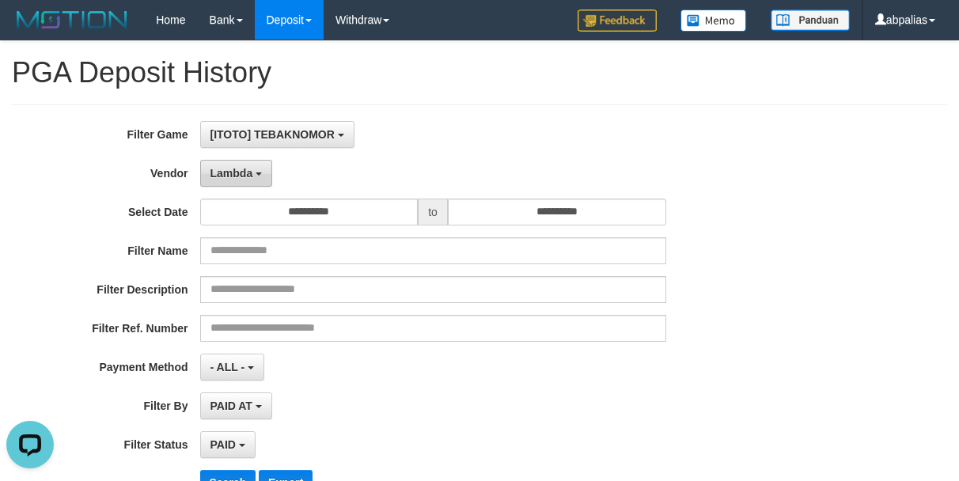
click at [245, 184] on button "Lambda" at bounding box center [236, 173] width 73 height 27
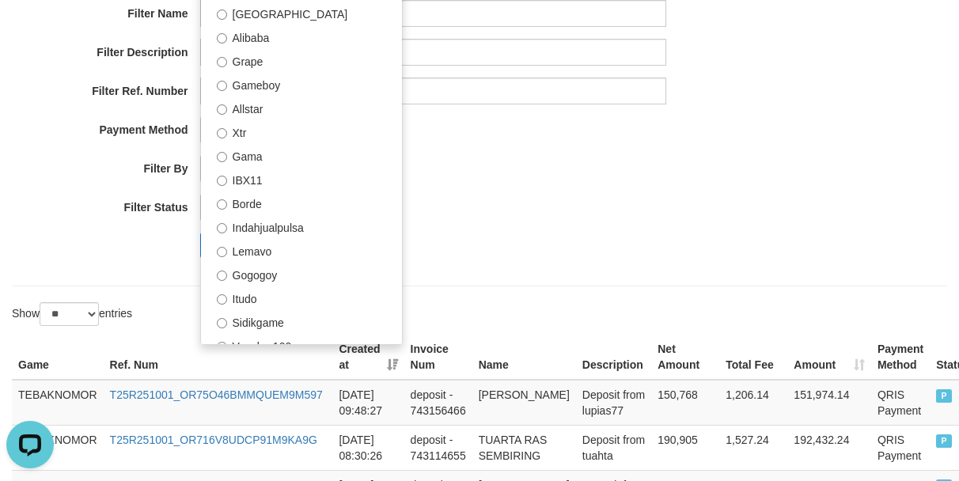
scroll to position [195, 0]
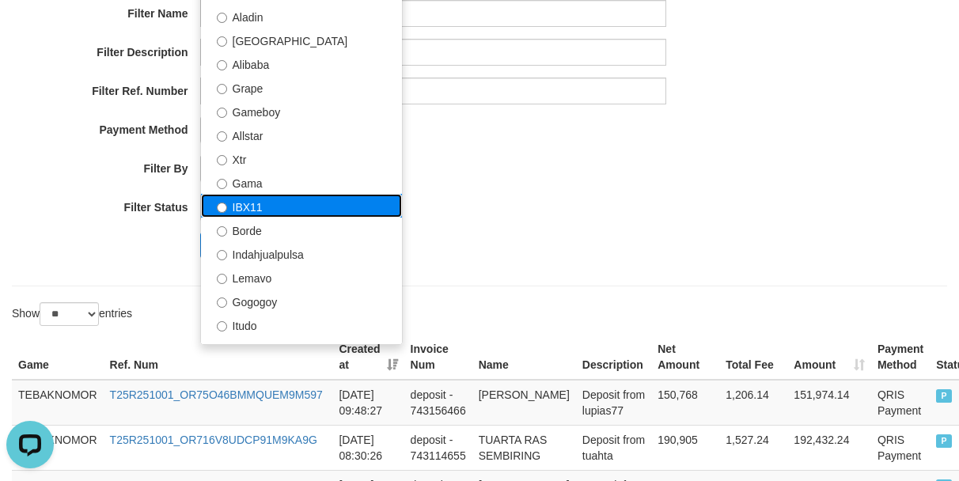
click at [256, 202] on label "IBX11" at bounding box center [301, 206] width 201 height 24
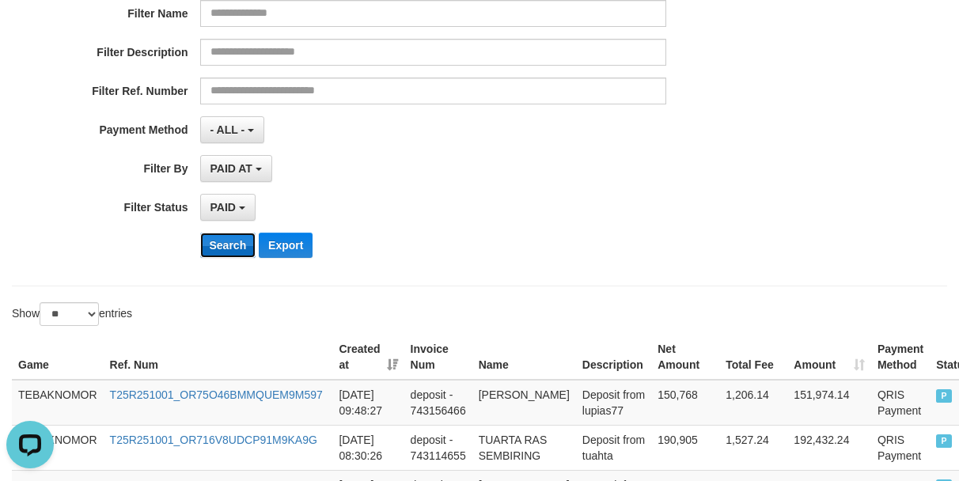
click at [218, 240] on button "Search" at bounding box center [228, 245] width 56 height 25
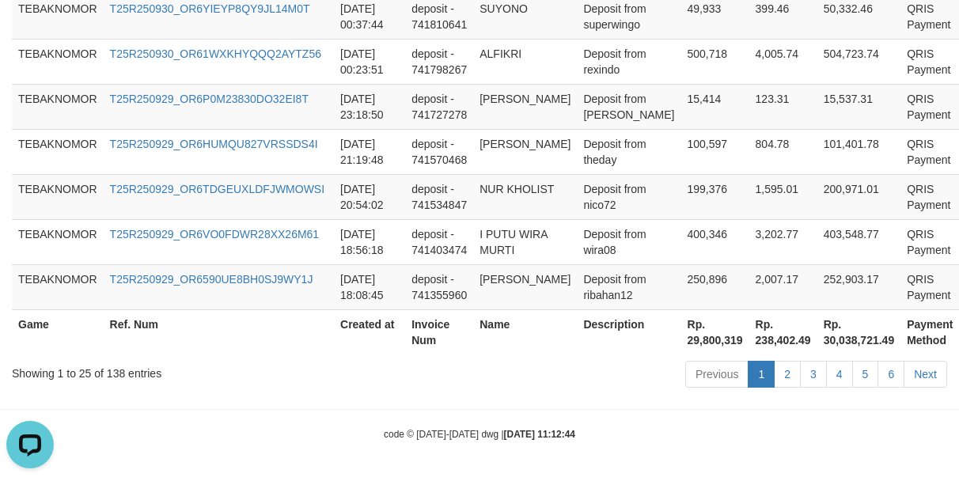
scroll to position [1642, 0]
click at [682, 344] on th "Rp. 29,800,319" at bounding box center [716, 331] width 68 height 45
copy th "29,800,319"
click at [682, 344] on th "Rp. 29,800,319" at bounding box center [716, 331] width 68 height 45
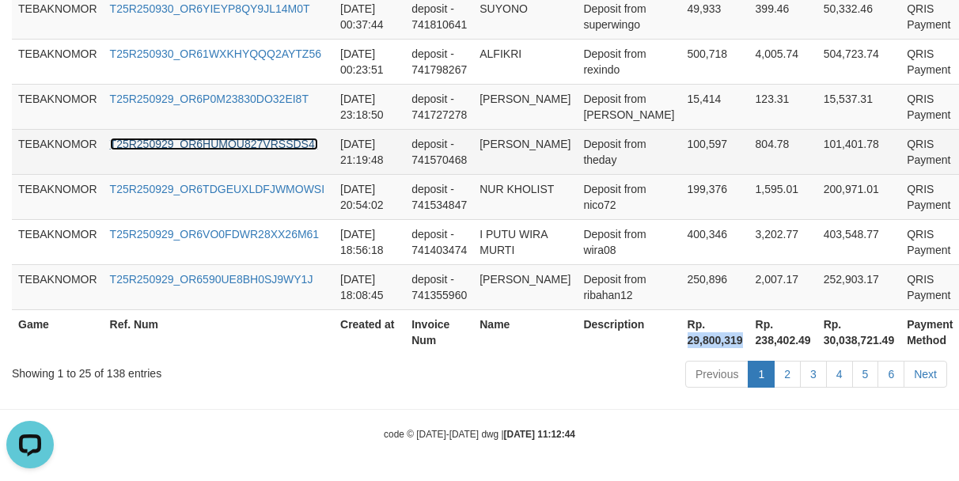
click at [300, 138] on link "T25R250929_OR6HUMQU827VRSSDS4I" at bounding box center [214, 144] width 208 height 13
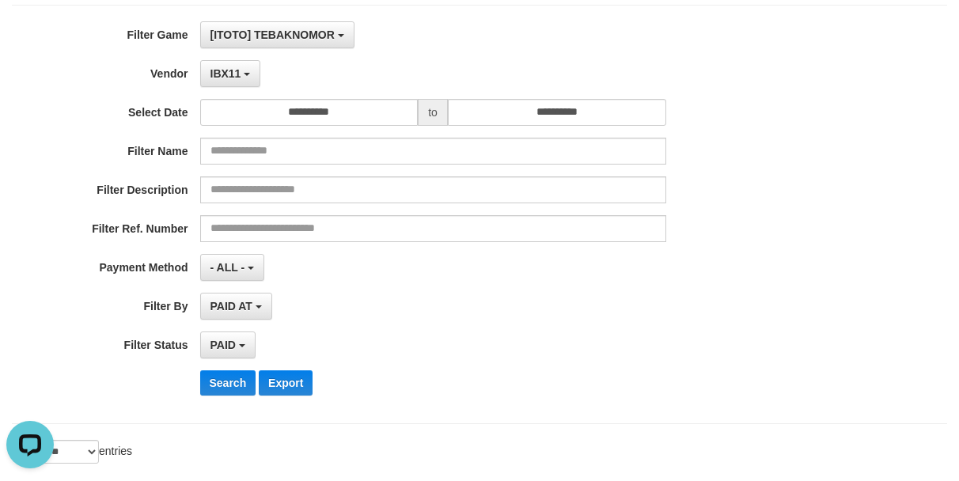
scroll to position [0, 0]
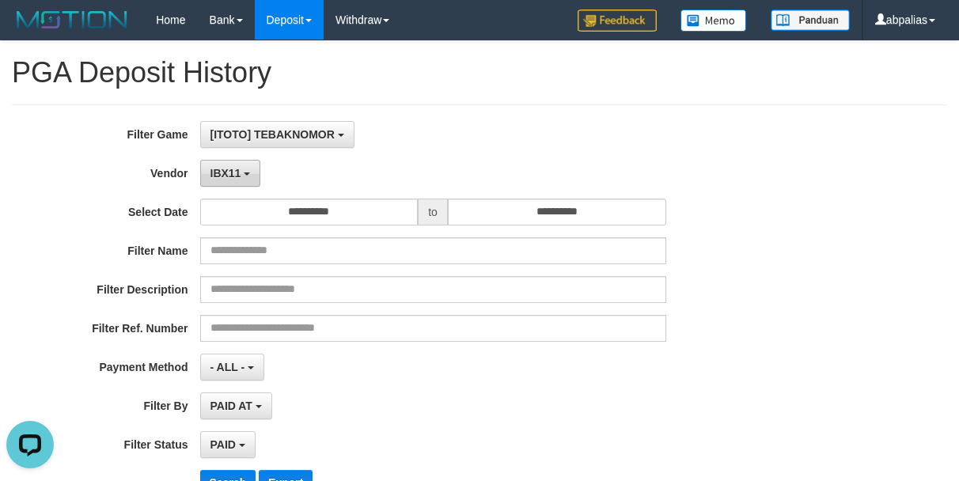
click at [245, 175] on b "button" at bounding box center [247, 174] width 6 height 3
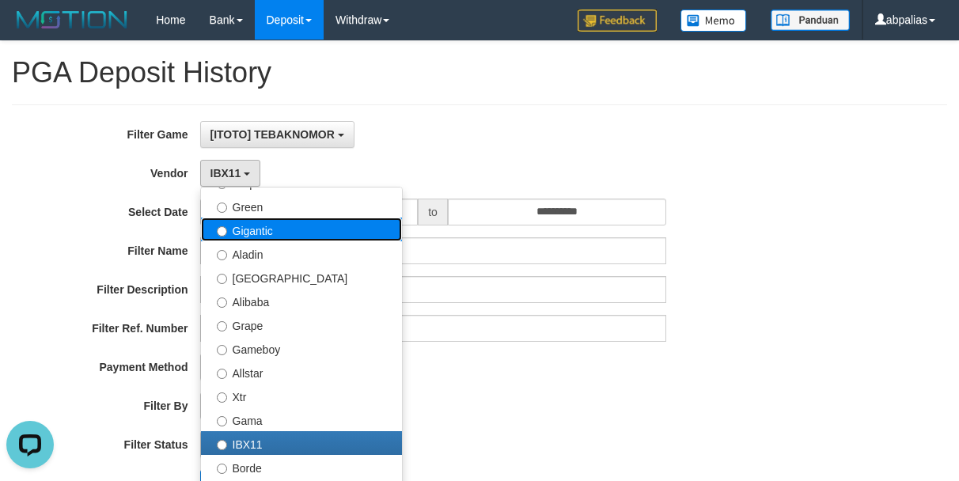
click at [260, 238] on label "Gigantic" at bounding box center [301, 230] width 201 height 24
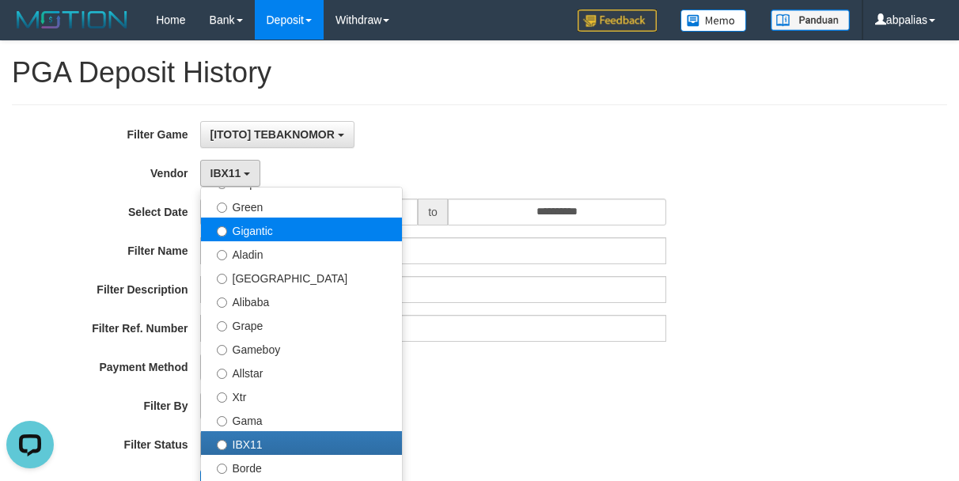
select select "**********"
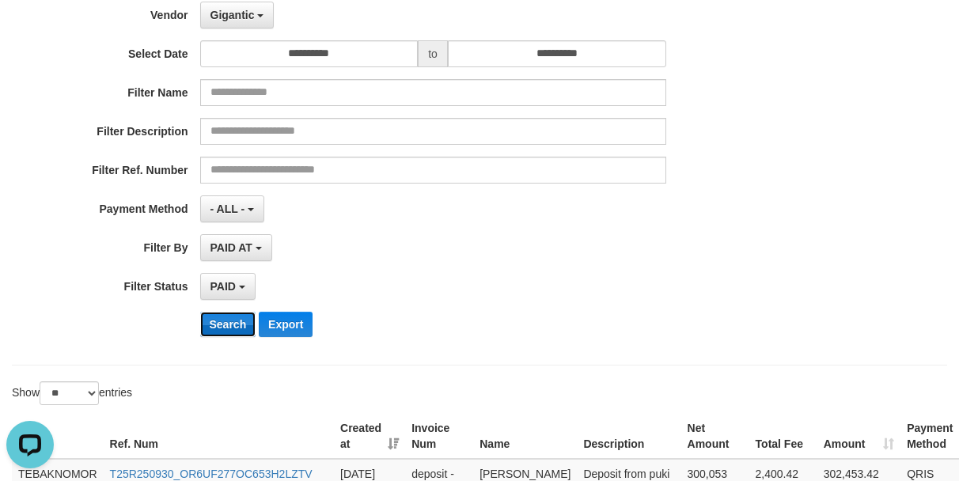
click at [215, 325] on button "Search" at bounding box center [228, 324] width 56 height 25
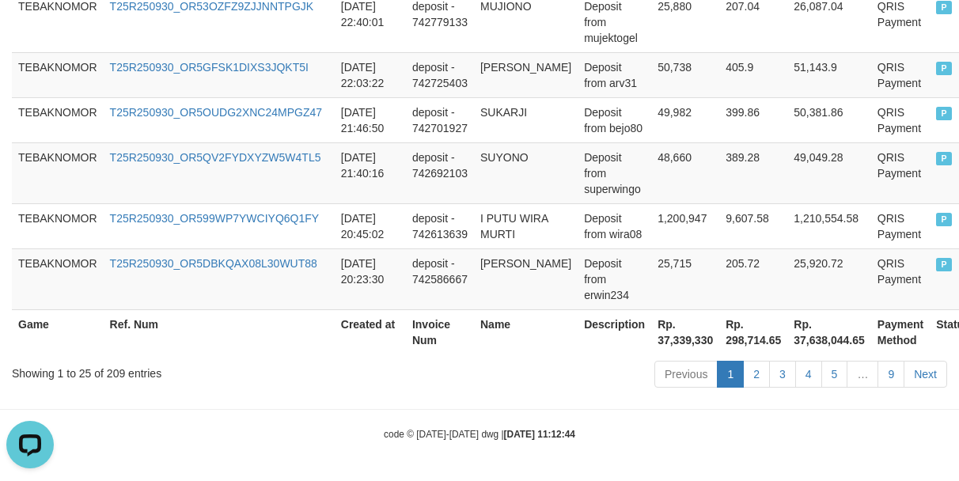
scroll to position [1705, 0]
click at [667, 338] on th "Rp. 37,339,330" at bounding box center [685, 331] width 68 height 45
copy th "37,339,330"
click at [666, 339] on th "Rp. 37,339,330" at bounding box center [685, 331] width 68 height 45
click at [615, 257] on td "Deposit from erwin234" at bounding box center [615, 279] width 74 height 61
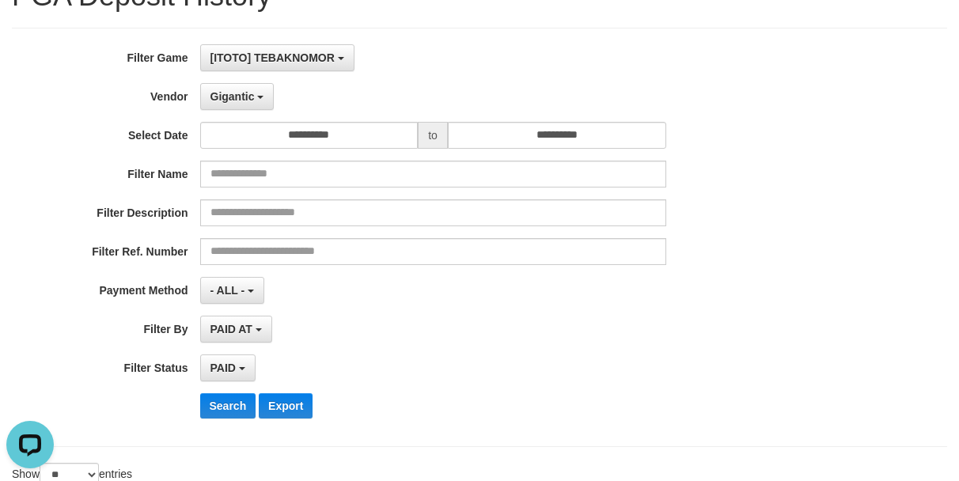
scroll to position [0, 0]
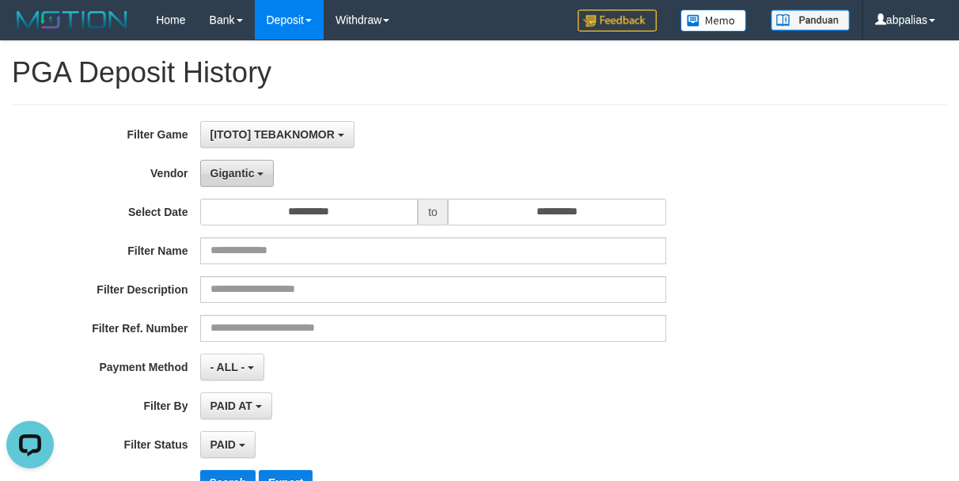
click at [231, 165] on button "Gigantic" at bounding box center [237, 173] width 74 height 27
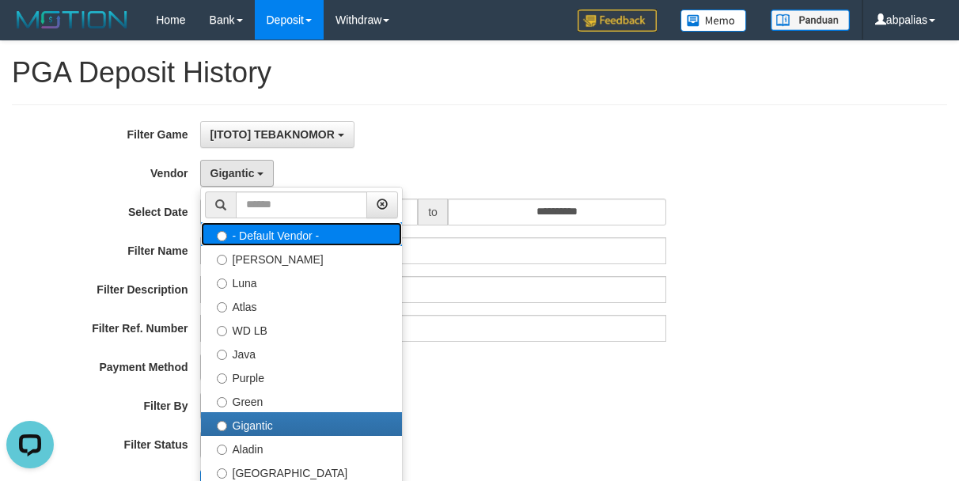
click at [282, 234] on label "- Default Vendor -" at bounding box center [301, 234] width 201 height 24
select select
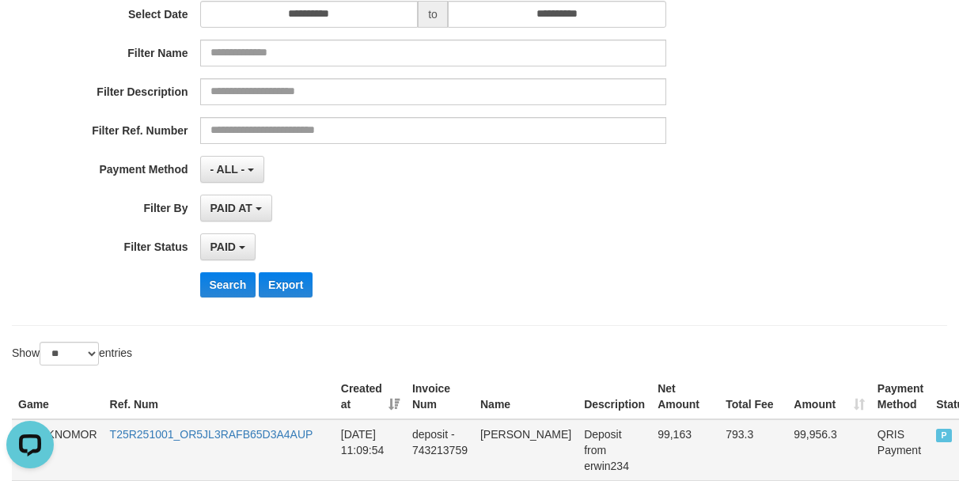
scroll to position [396, 0]
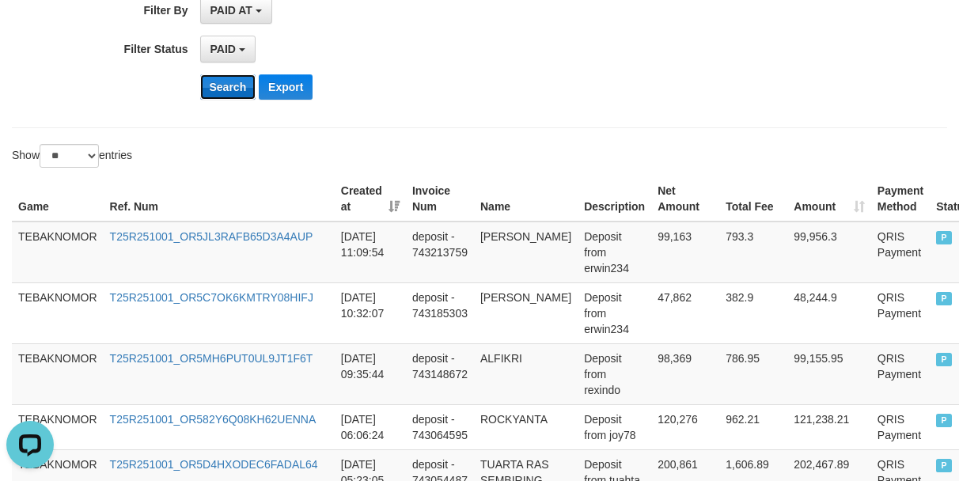
click at [210, 83] on button "Search" at bounding box center [228, 86] width 56 height 25
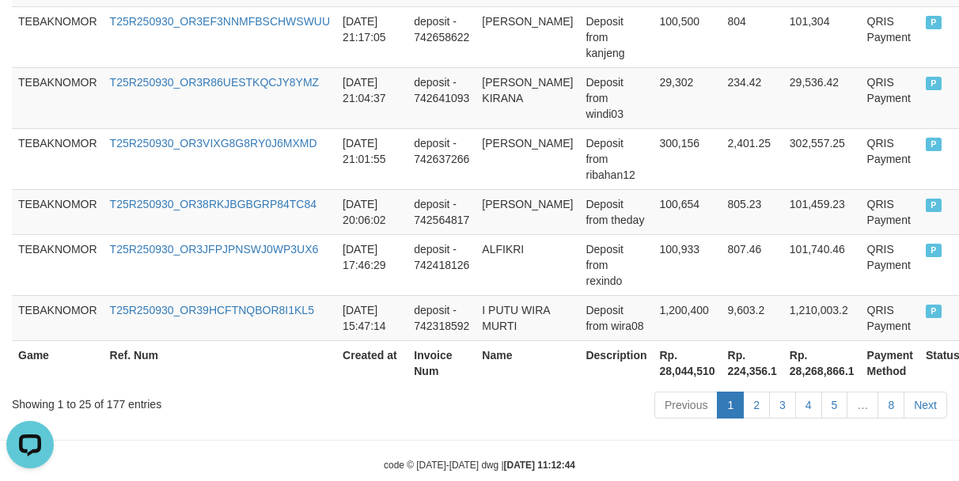
scroll to position [1737, 0]
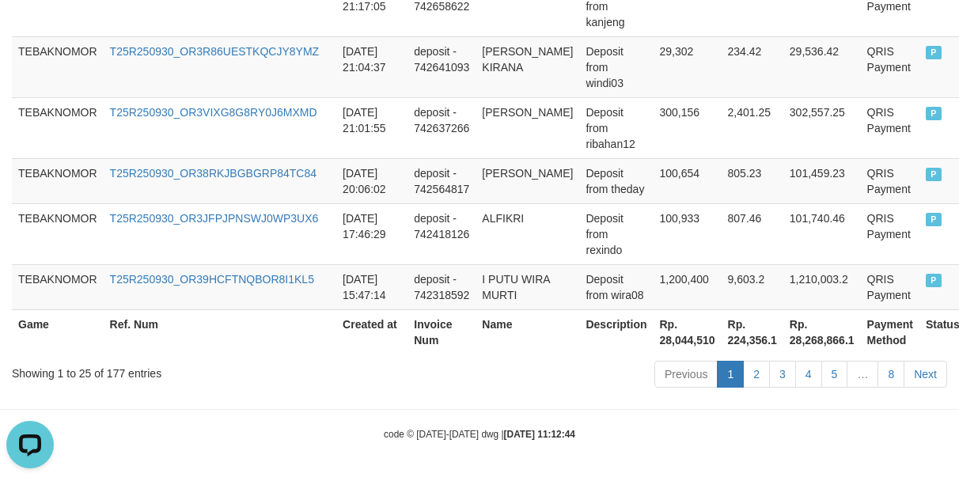
click at [668, 340] on th "Rp. 28,044,510" at bounding box center [687, 331] width 68 height 45
copy th "28,044,510"
